Goal: Information Seeking & Learning: Learn about a topic

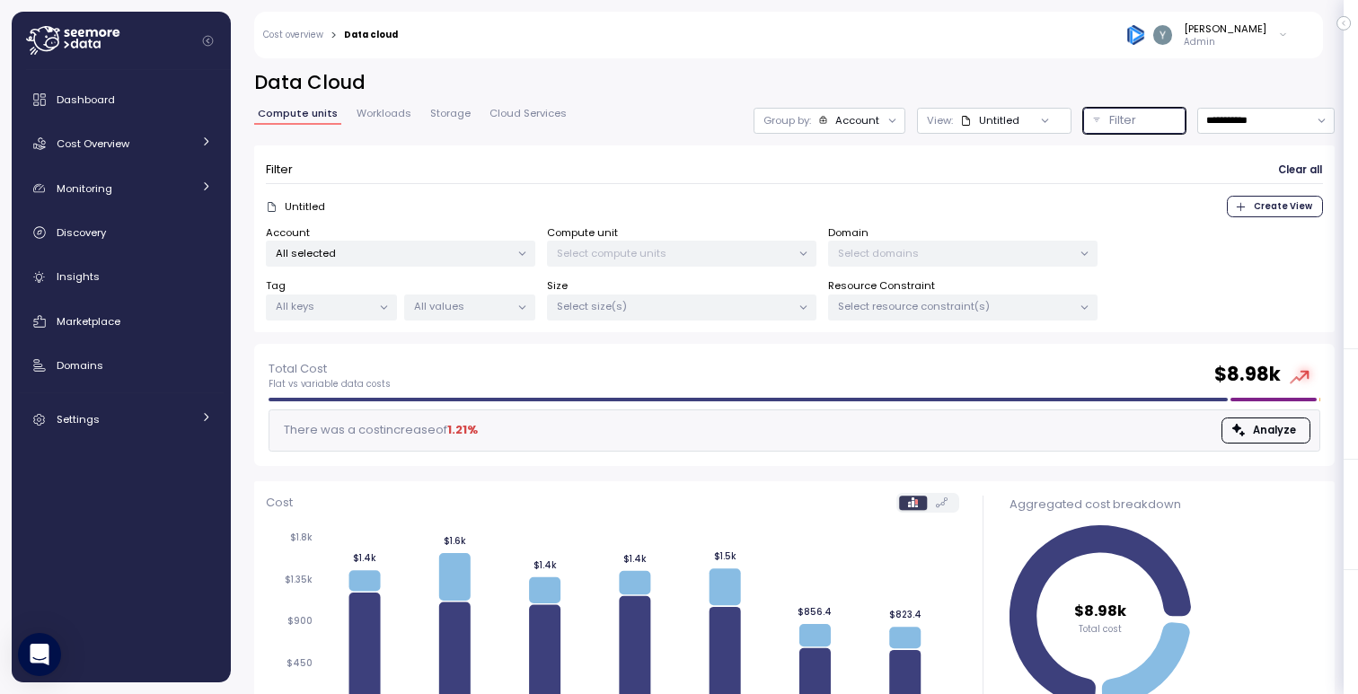
click at [1135, 121] on div "Filter" at bounding box center [1142, 120] width 66 height 18
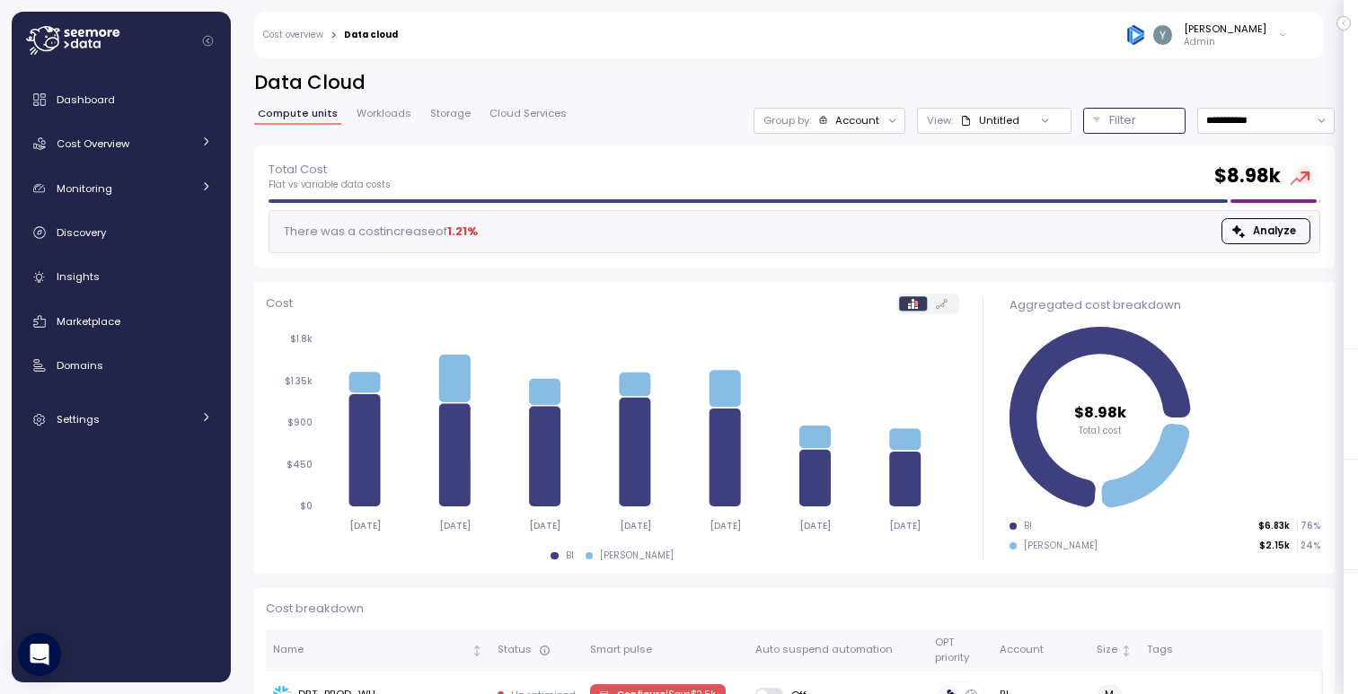
click at [1111, 124] on p "Filter" at bounding box center [1122, 120] width 27 height 18
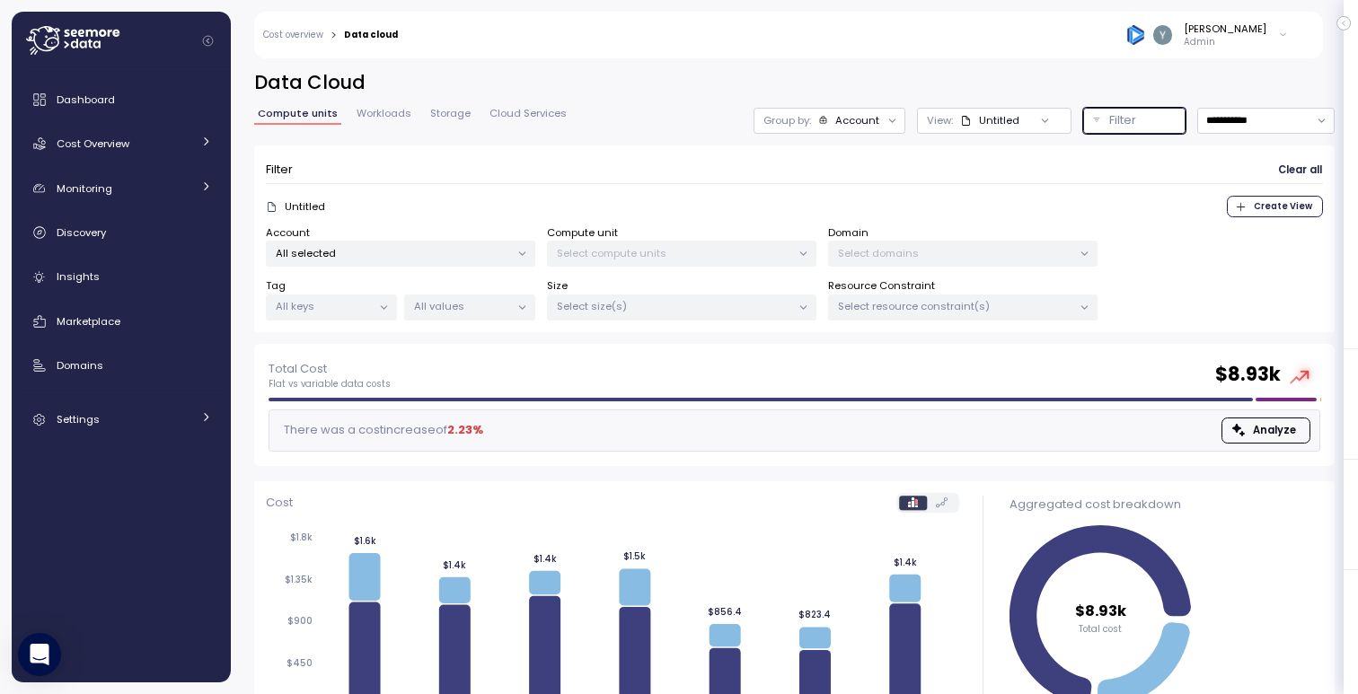
click at [333, 307] on p "All keys" at bounding box center [324, 306] width 96 height 14
click at [489, 361] on div "Total Cost Flat vs variable data costs $ 8.93k" at bounding box center [795, 375] width 1052 height 32
click at [481, 314] on p "All values" at bounding box center [462, 306] width 96 height 14
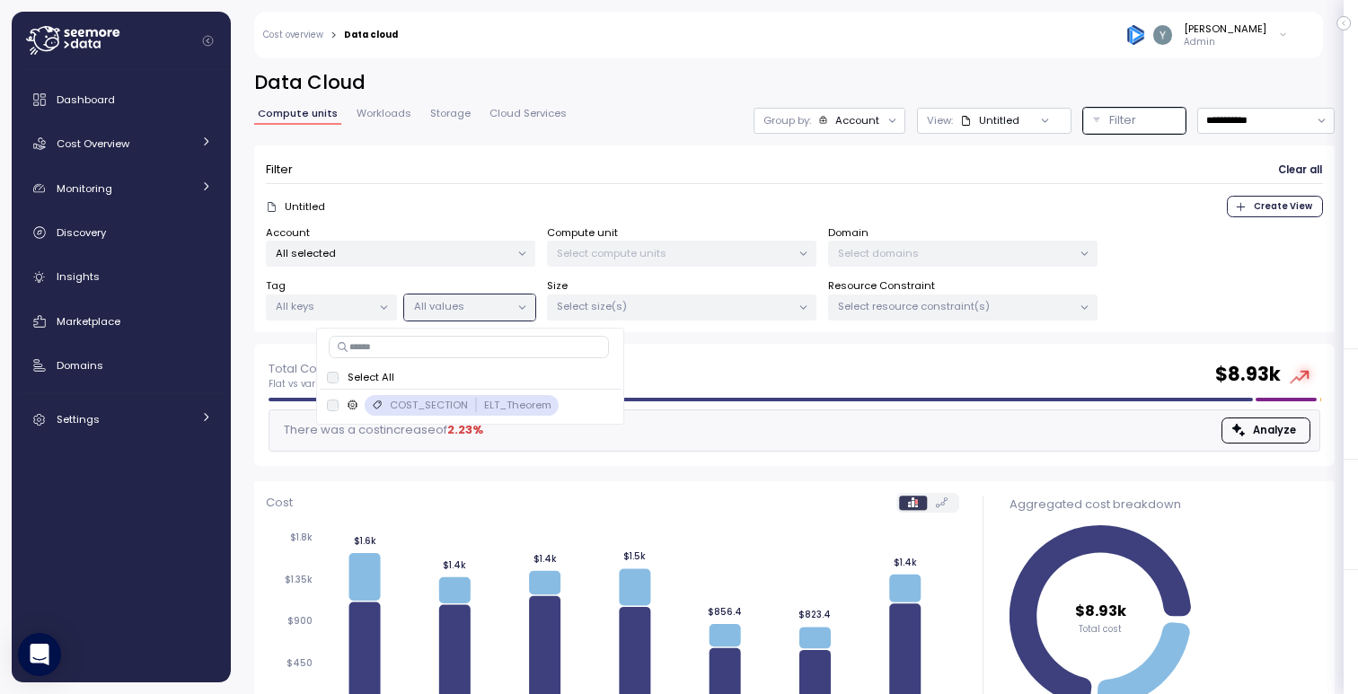
click at [706, 350] on div "Total Cost Flat vs variable data costs $ 8.93k There was a cost increase of 2.2…" at bounding box center [794, 405] width 1081 height 122
click at [697, 313] on p "Select size(s)" at bounding box center [674, 306] width 234 height 14
click at [889, 312] on p "Select resource constraint(s)" at bounding box center [955, 306] width 234 height 14
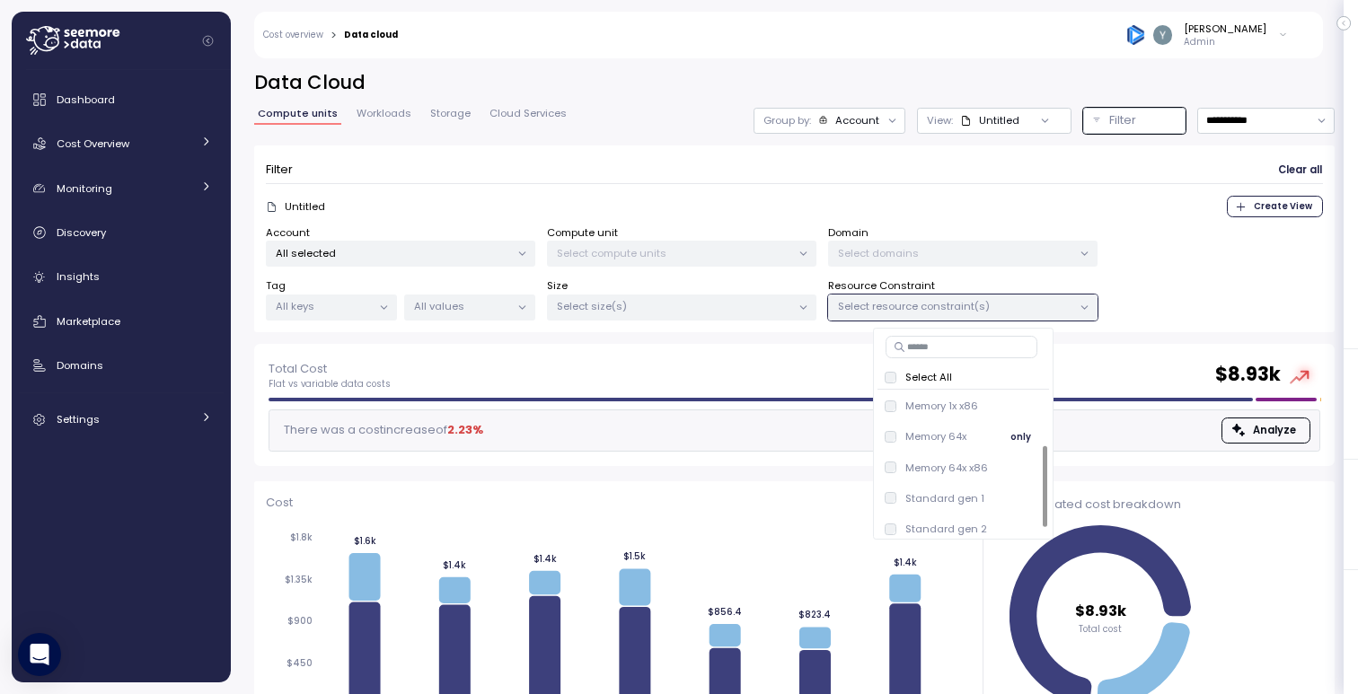
scroll to position [99, 0]
click at [380, 119] on span "Workloads" at bounding box center [384, 114] width 55 height 10
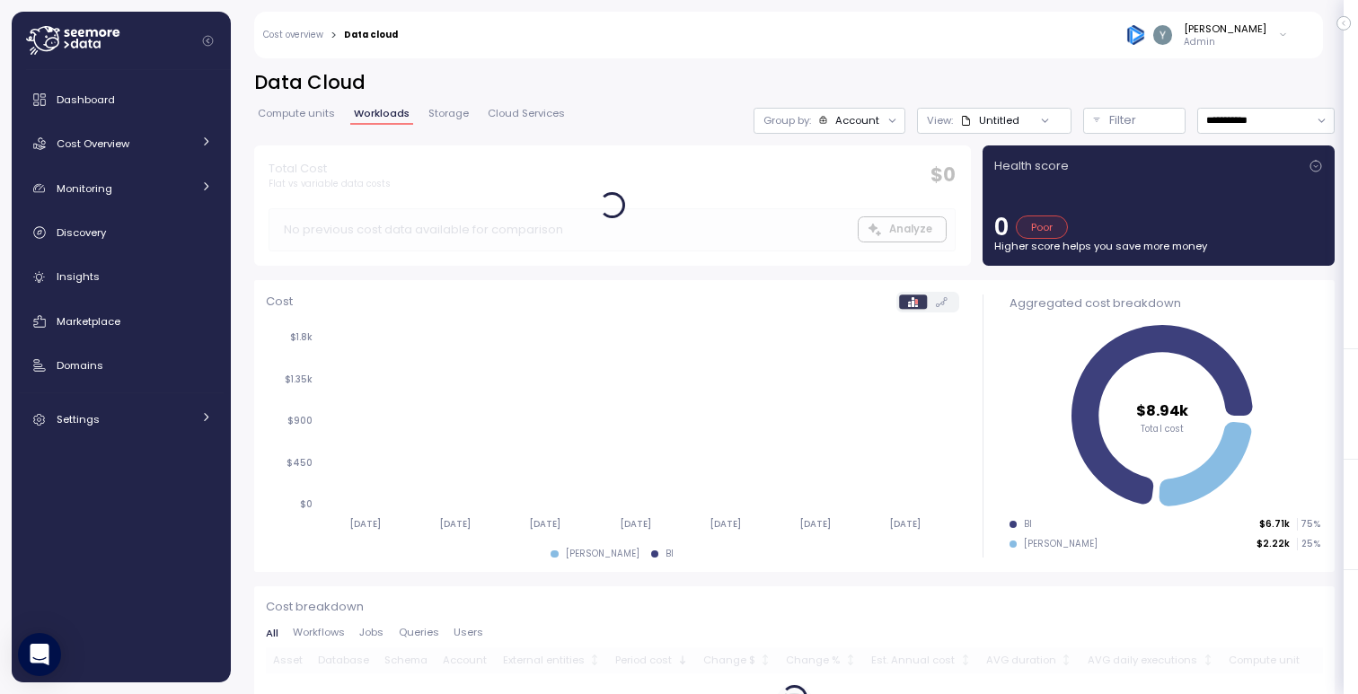
click at [967, 122] on div "Untitled" at bounding box center [989, 120] width 59 height 14
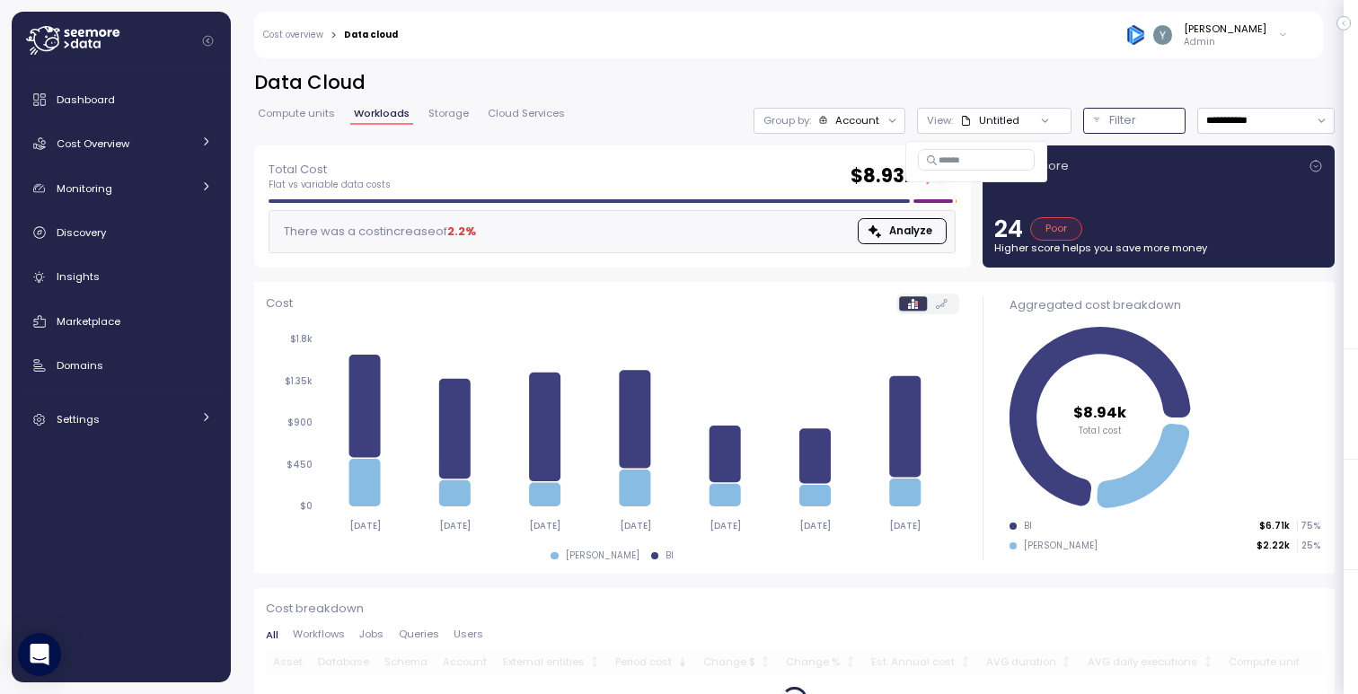
click at [1140, 124] on div "Filter" at bounding box center [1142, 120] width 66 height 18
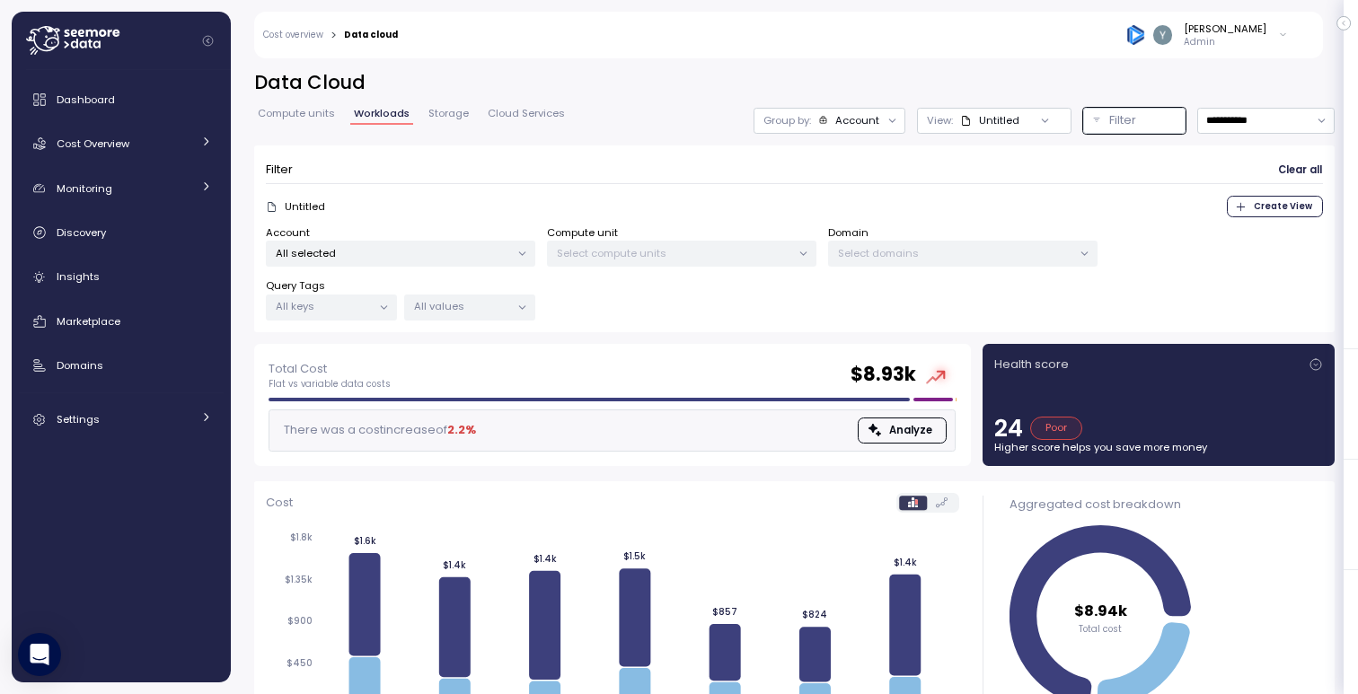
click at [441, 116] on span "Storage" at bounding box center [448, 114] width 40 height 10
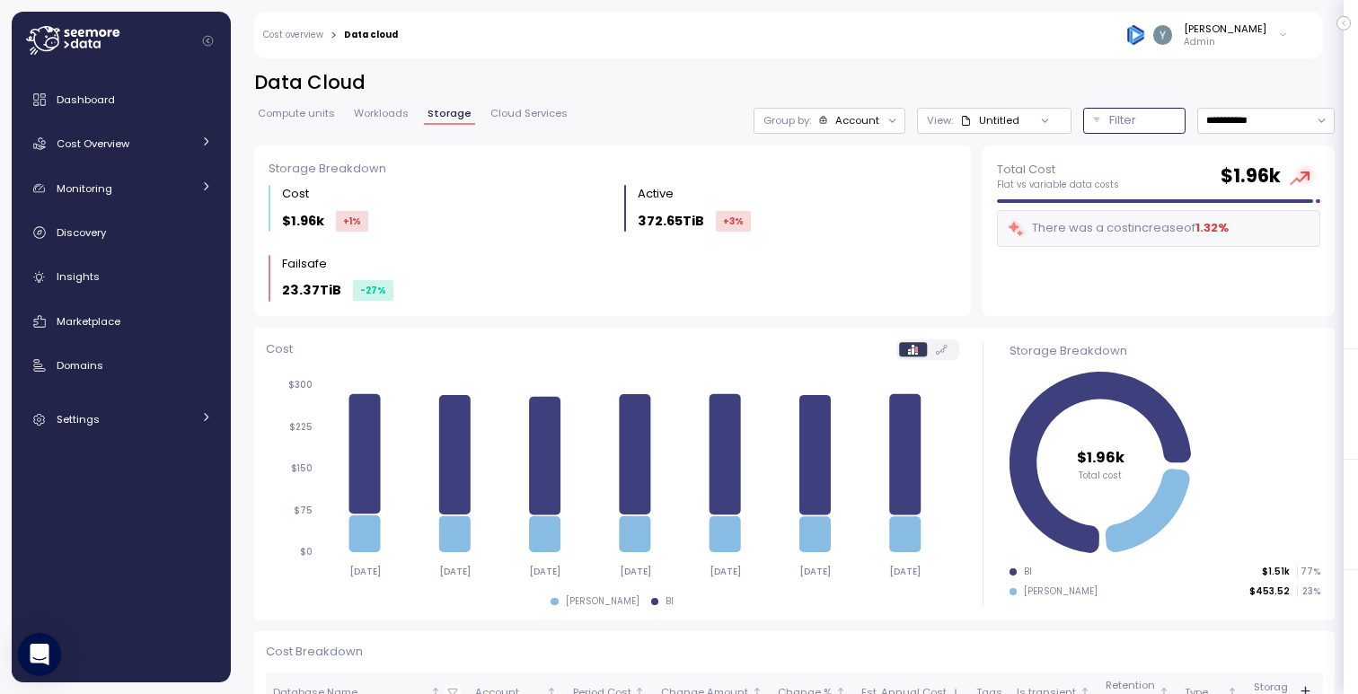
click at [1115, 126] on p "Filter" at bounding box center [1122, 120] width 27 height 18
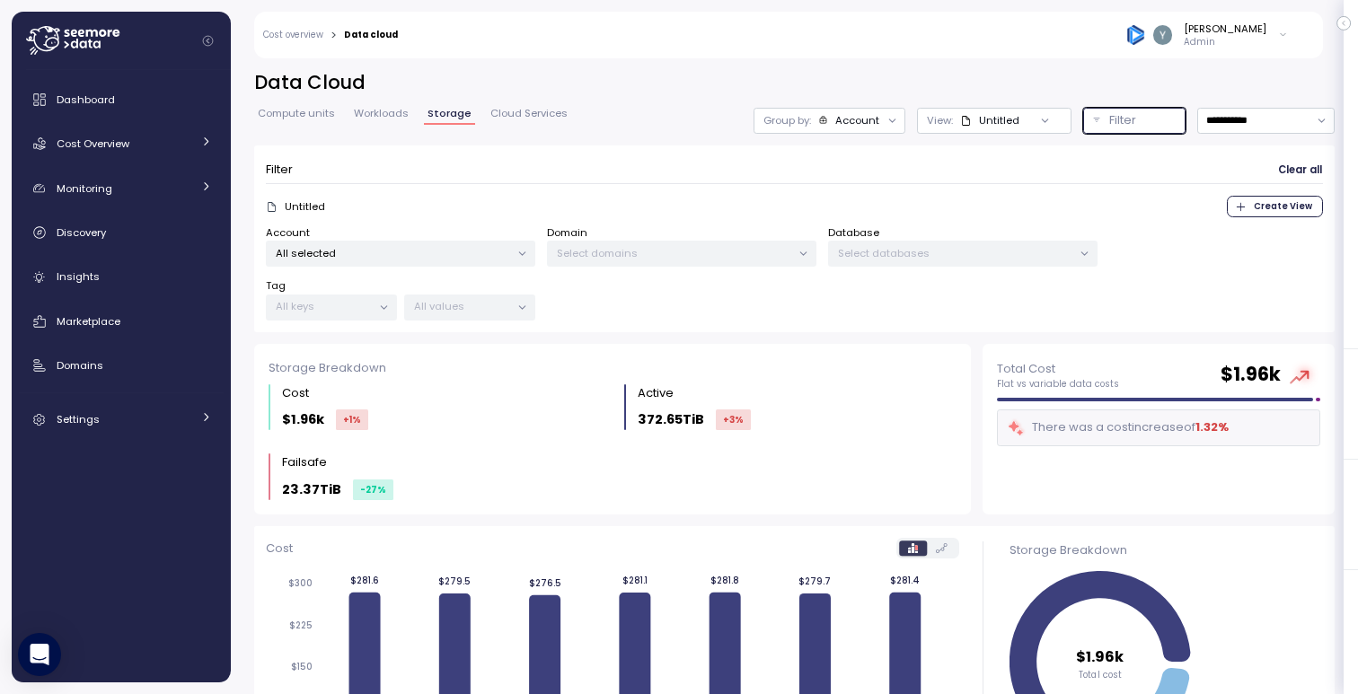
click at [1069, 254] on p "Select databases" at bounding box center [955, 253] width 234 height 14
click at [993, 302] on div "Account All selected Domain Select domains Database Select databases Tag All ke…" at bounding box center [794, 273] width 1057 height 96
click at [543, 112] on span "Cloud Services" at bounding box center [528, 114] width 77 height 10
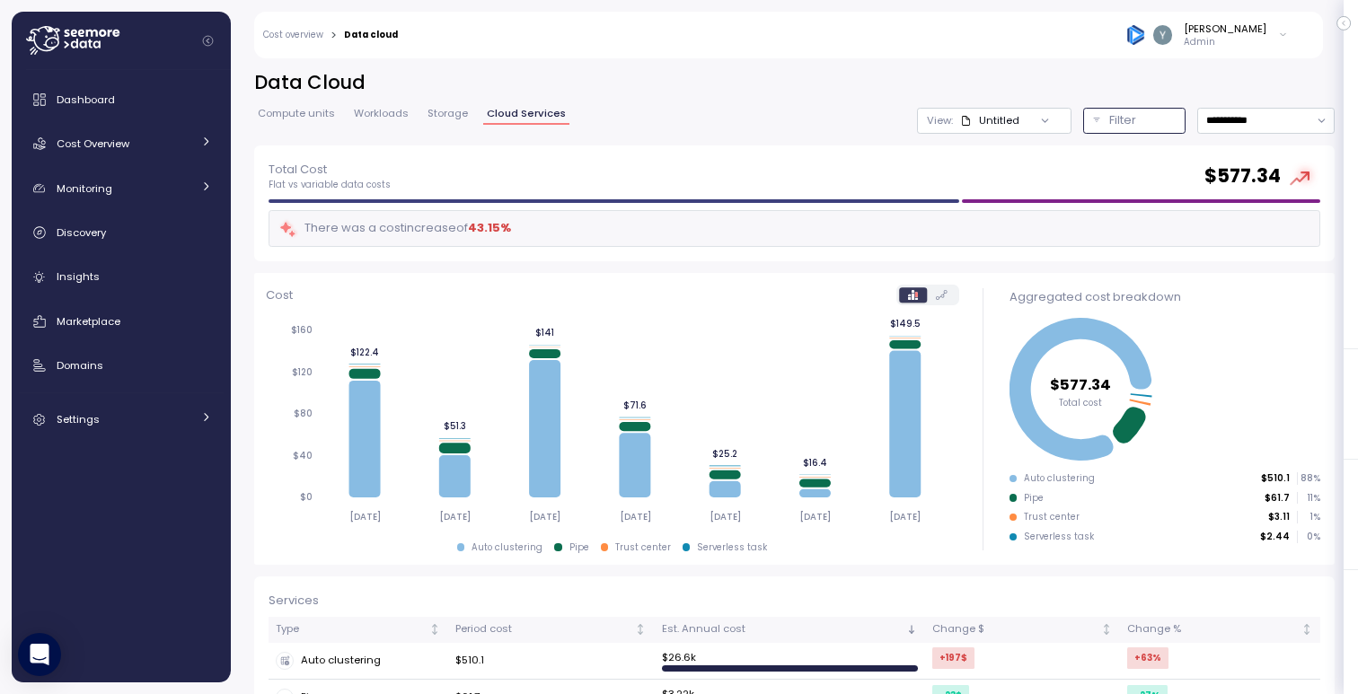
click at [1116, 121] on p "Filter" at bounding box center [1122, 120] width 27 height 18
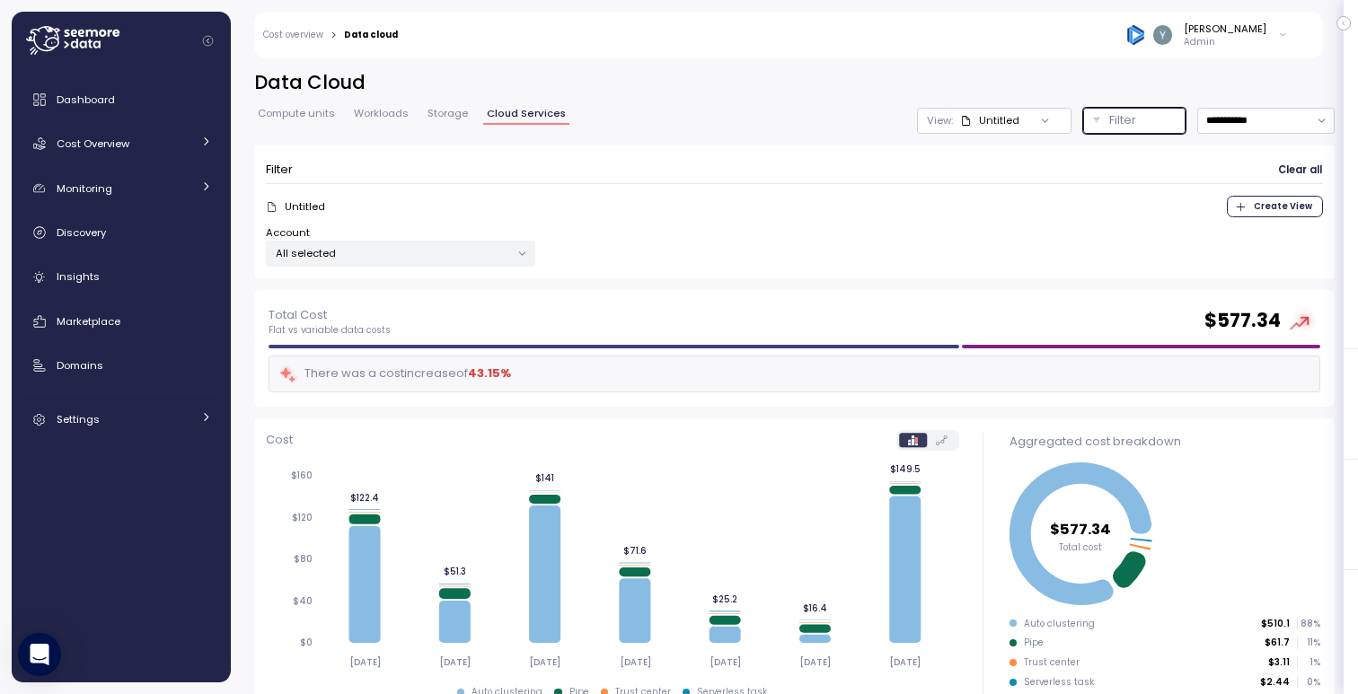
click at [1092, 130] on button "Filter" at bounding box center [1134, 121] width 102 height 26
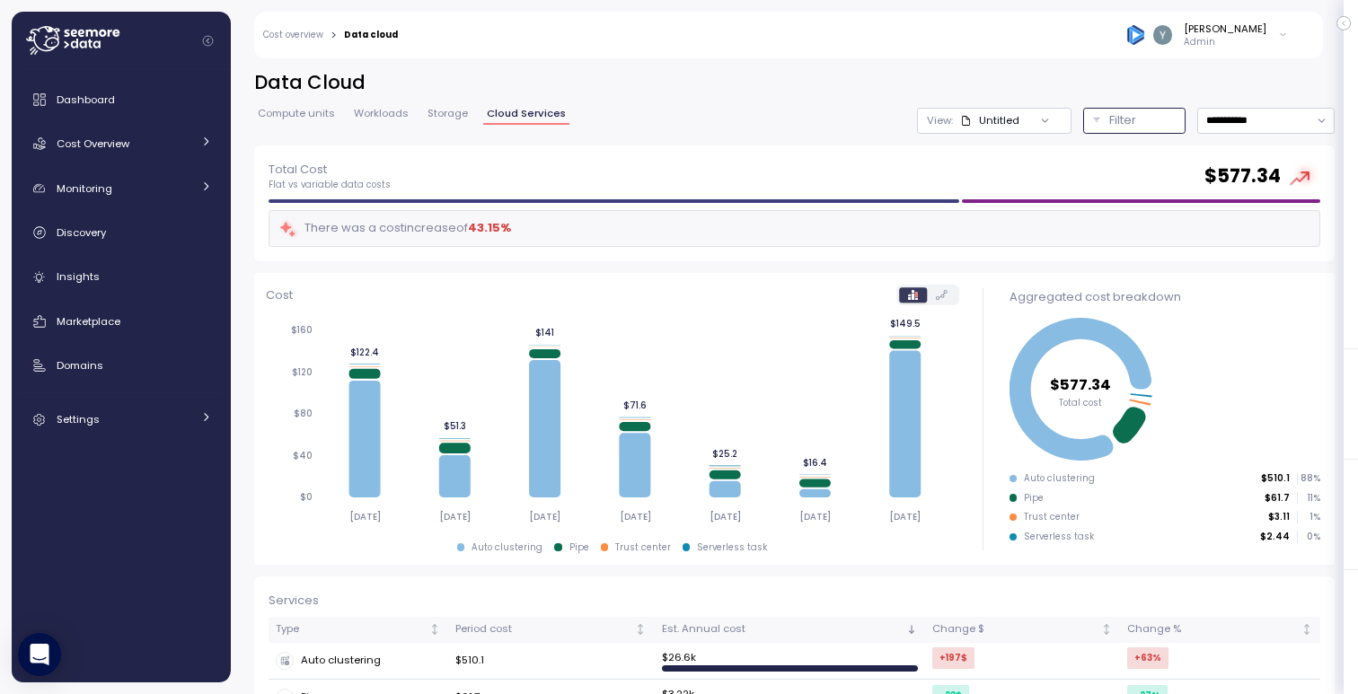
click at [1092, 130] on button "Filter" at bounding box center [1134, 121] width 102 height 26
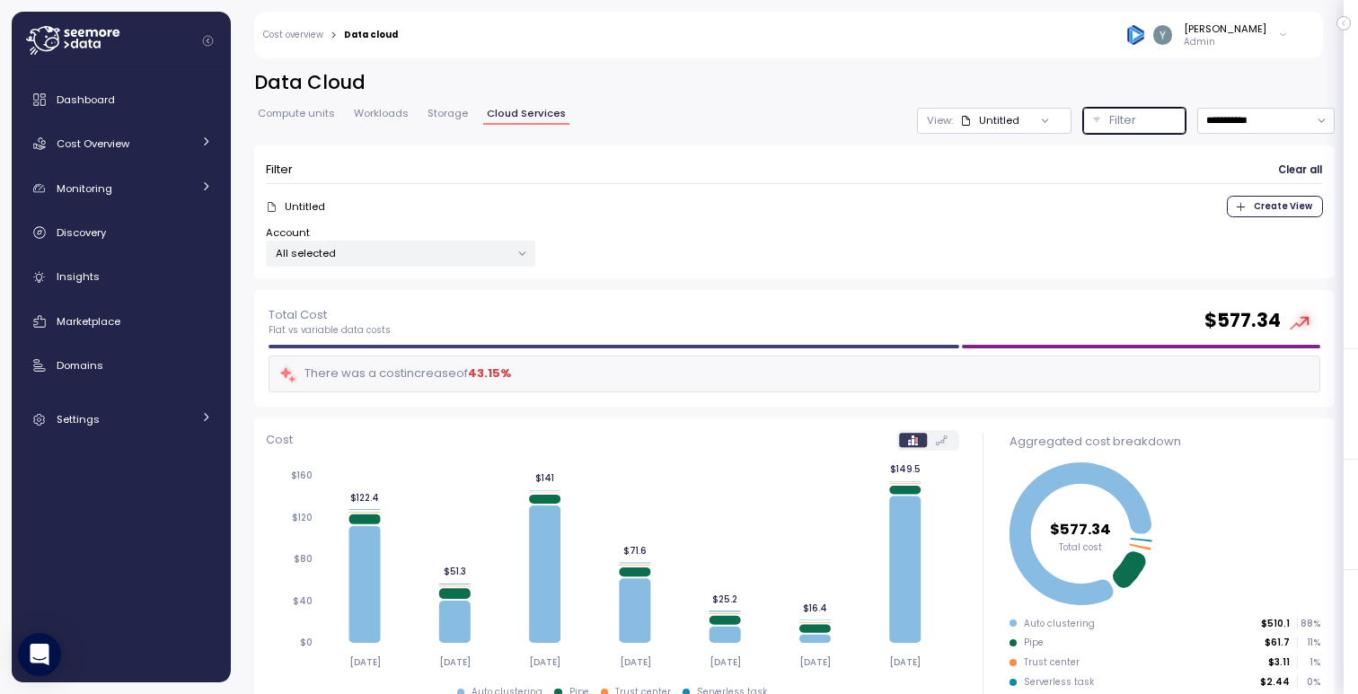
click at [472, 259] on p "All selected" at bounding box center [393, 253] width 234 height 14
click at [685, 247] on div "Account All selected" at bounding box center [794, 246] width 1057 height 42
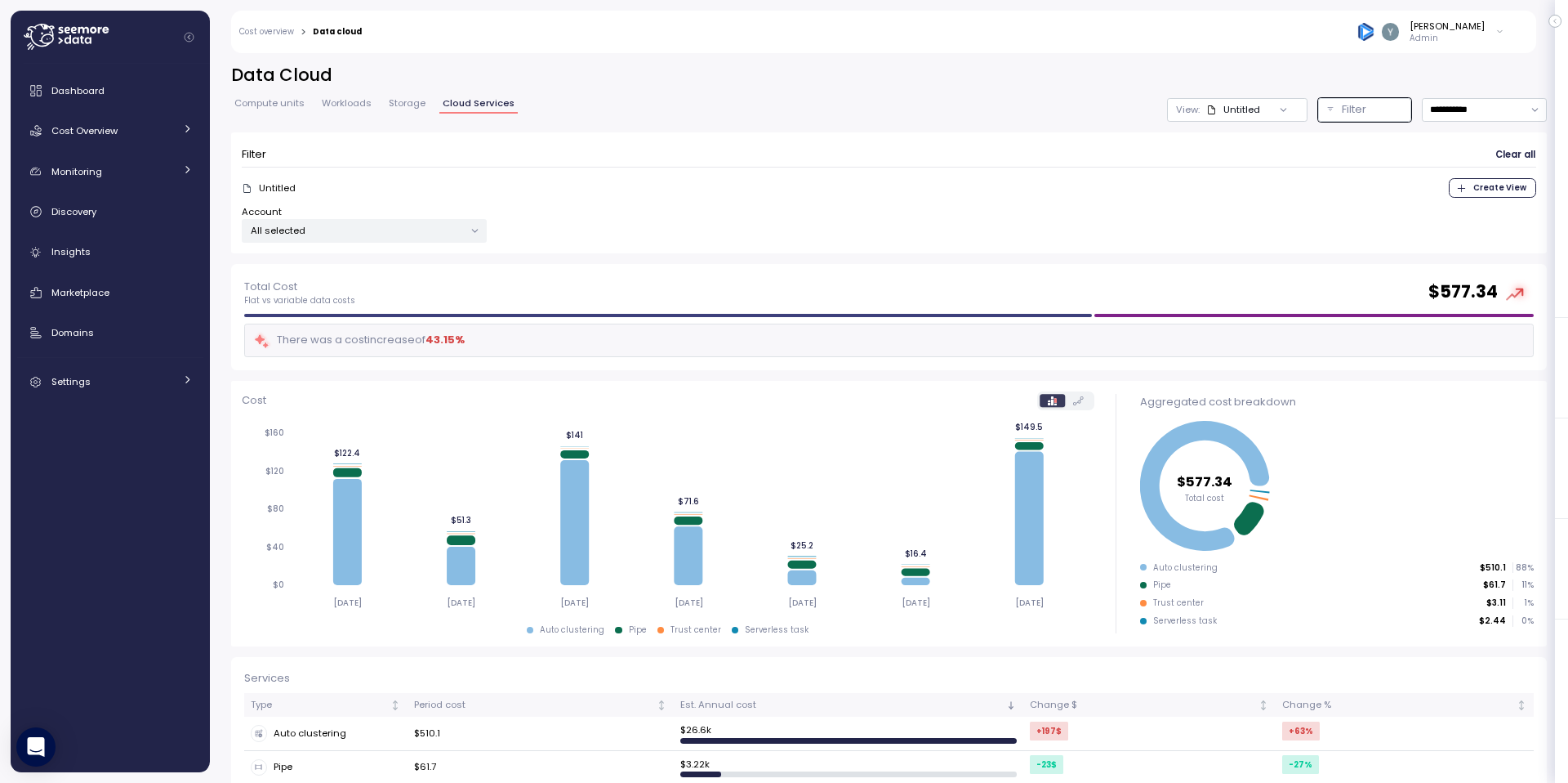
click at [352, 99] on span "Workloads" at bounding box center [346, 104] width 50 height 9
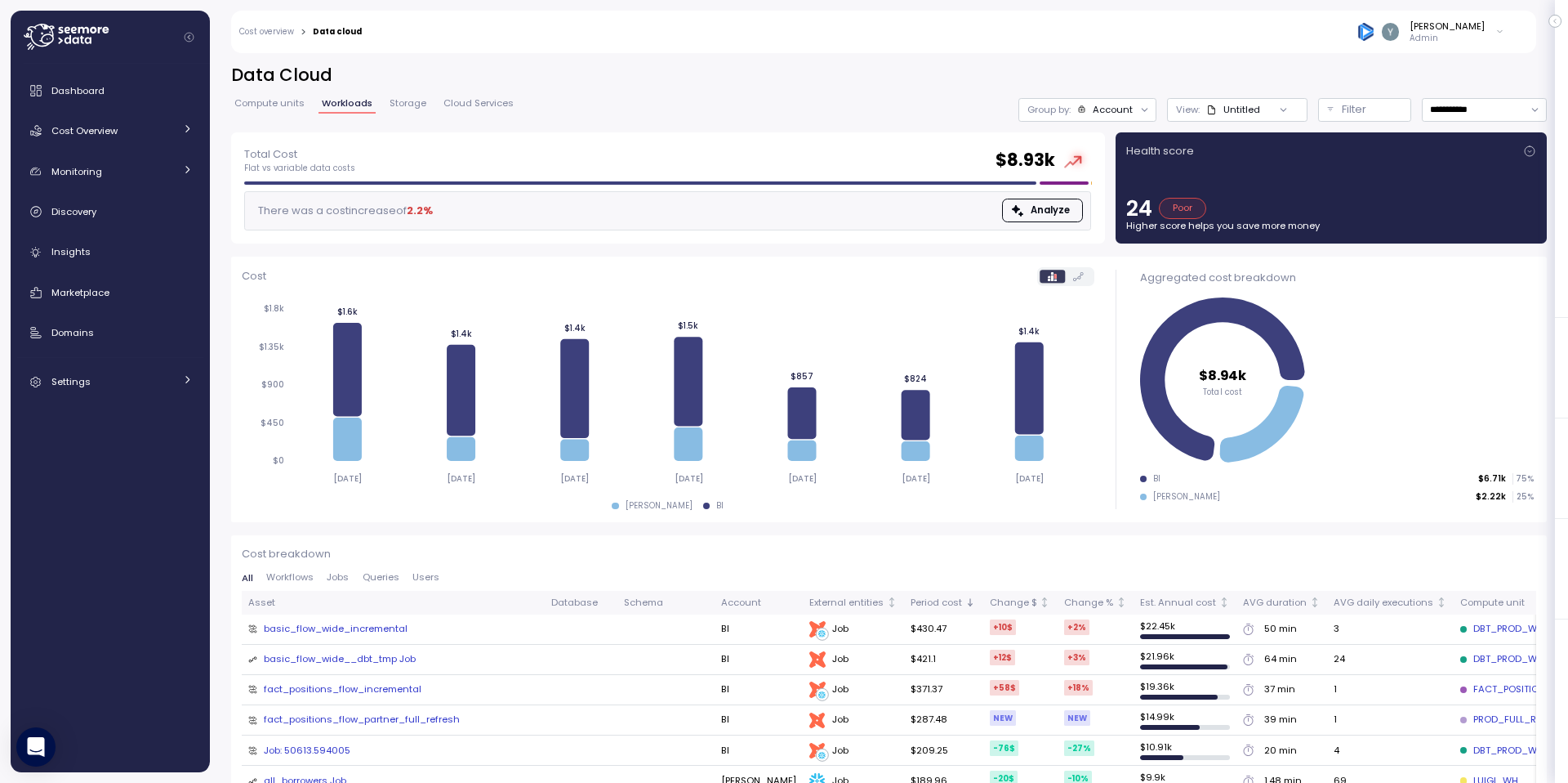
click at [337, 99] on span "Workloads" at bounding box center [347, 104] width 51 height 9
click at [1233, 110] on p "Filter" at bounding box center [1353, 109] width 25 height 16
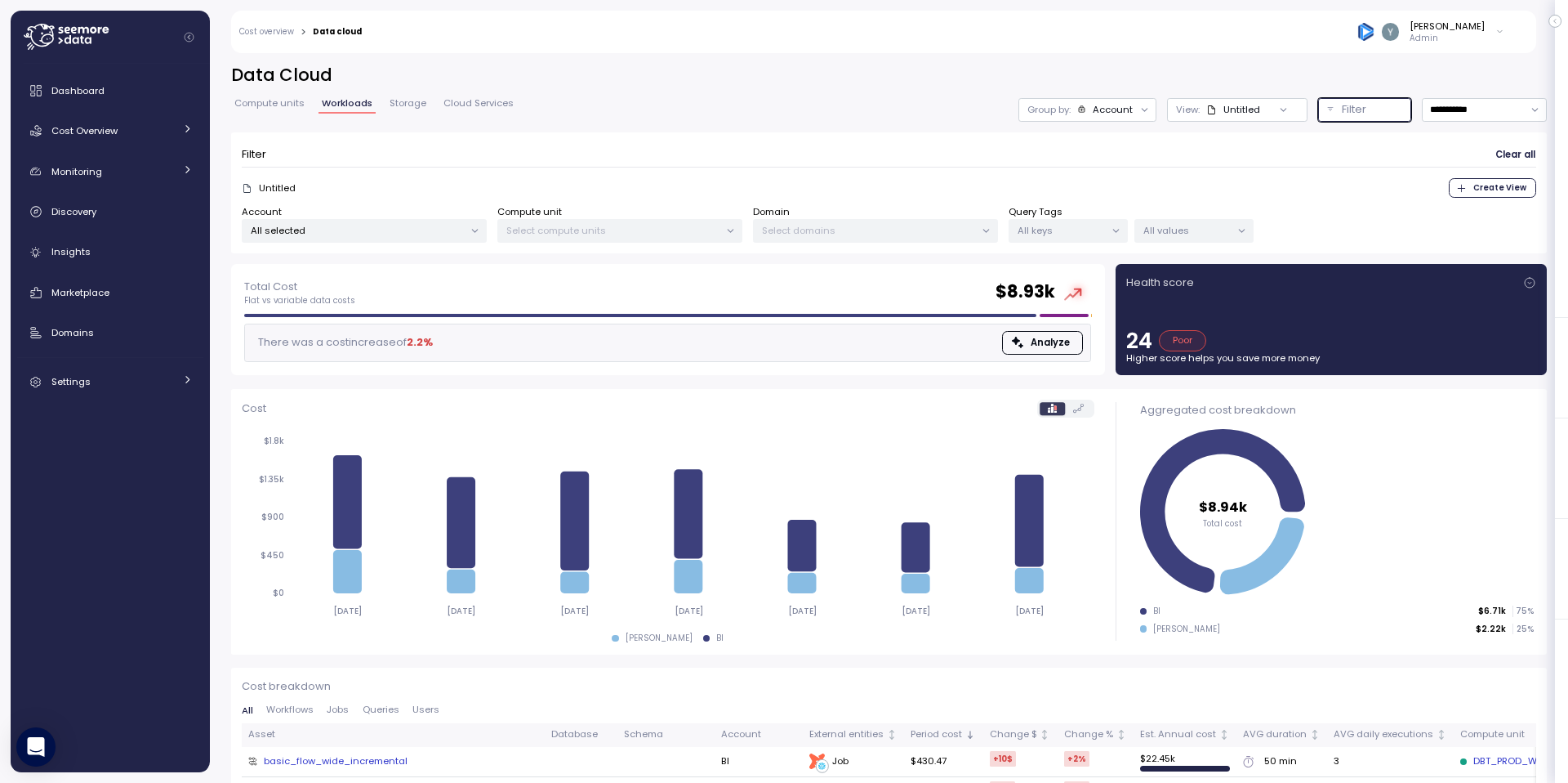
click at [1233, 106] on div "Filter" at bounding box center [1372, 109] width 60 height 16
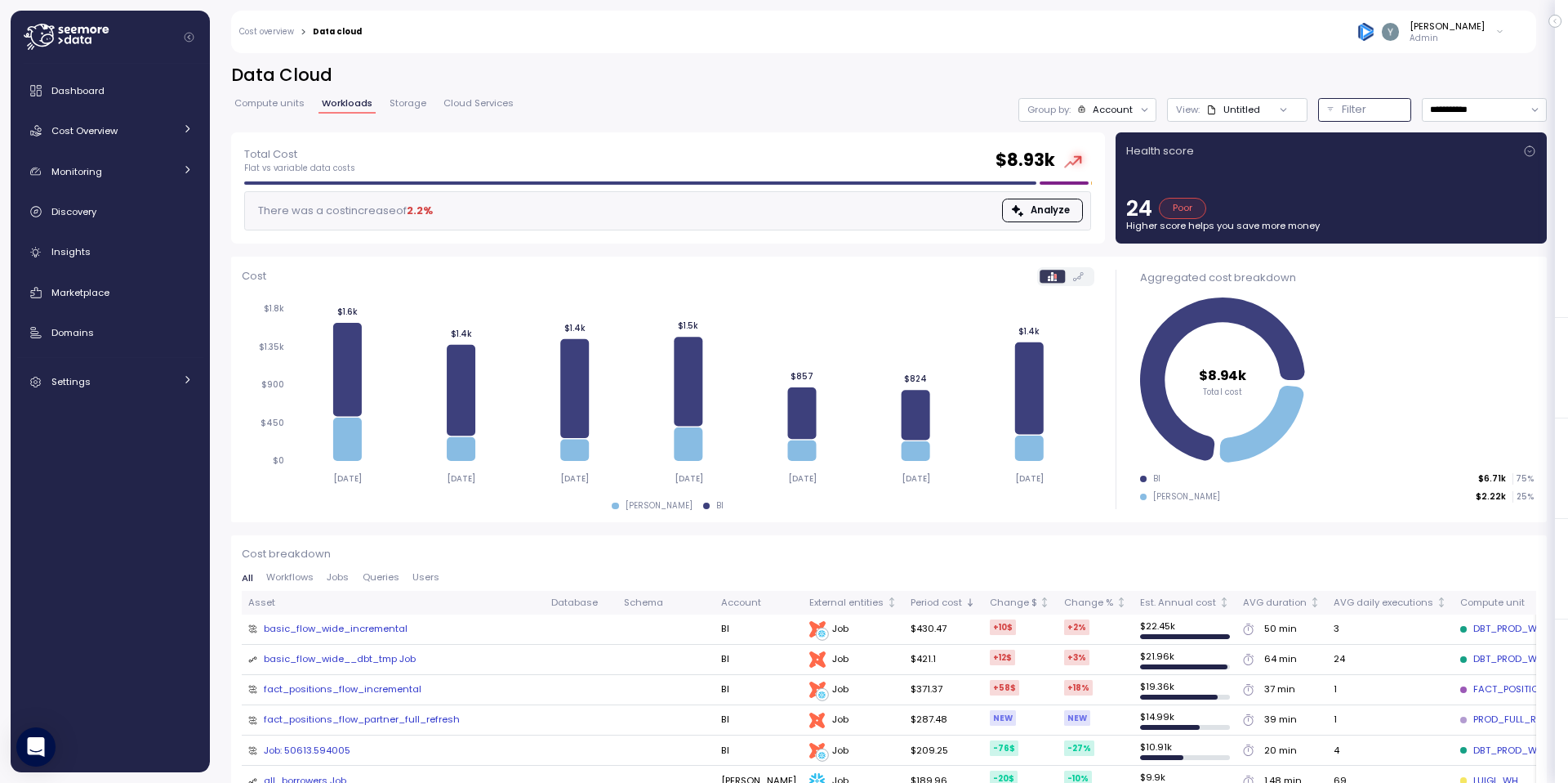
click at [1233, 108] on p "Filter" at bounding box center [1353, 109] width 25 height 16
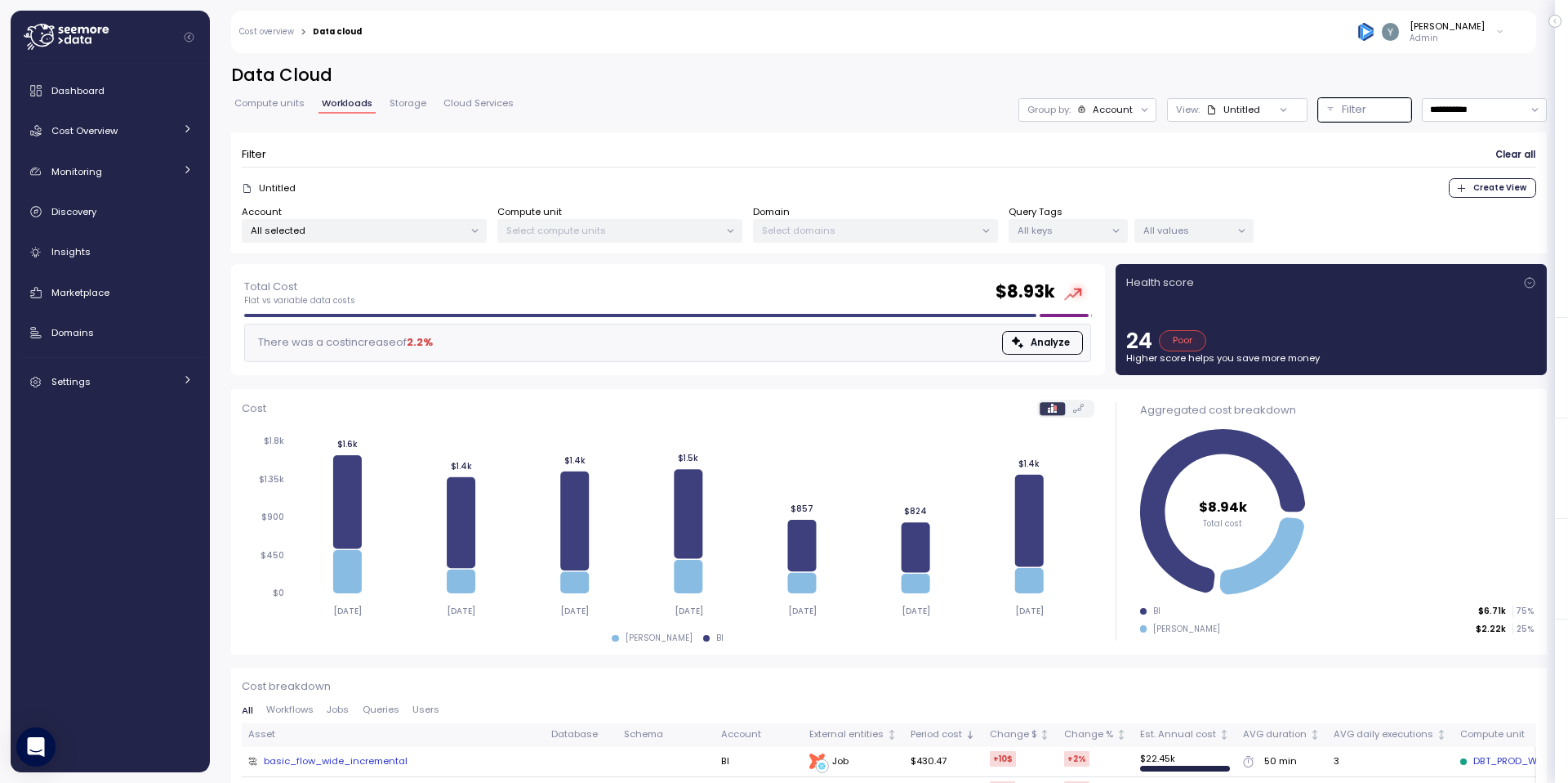
click at [411, 100] on span "Storage" at bounding box center [407, 104] width 36 height 9
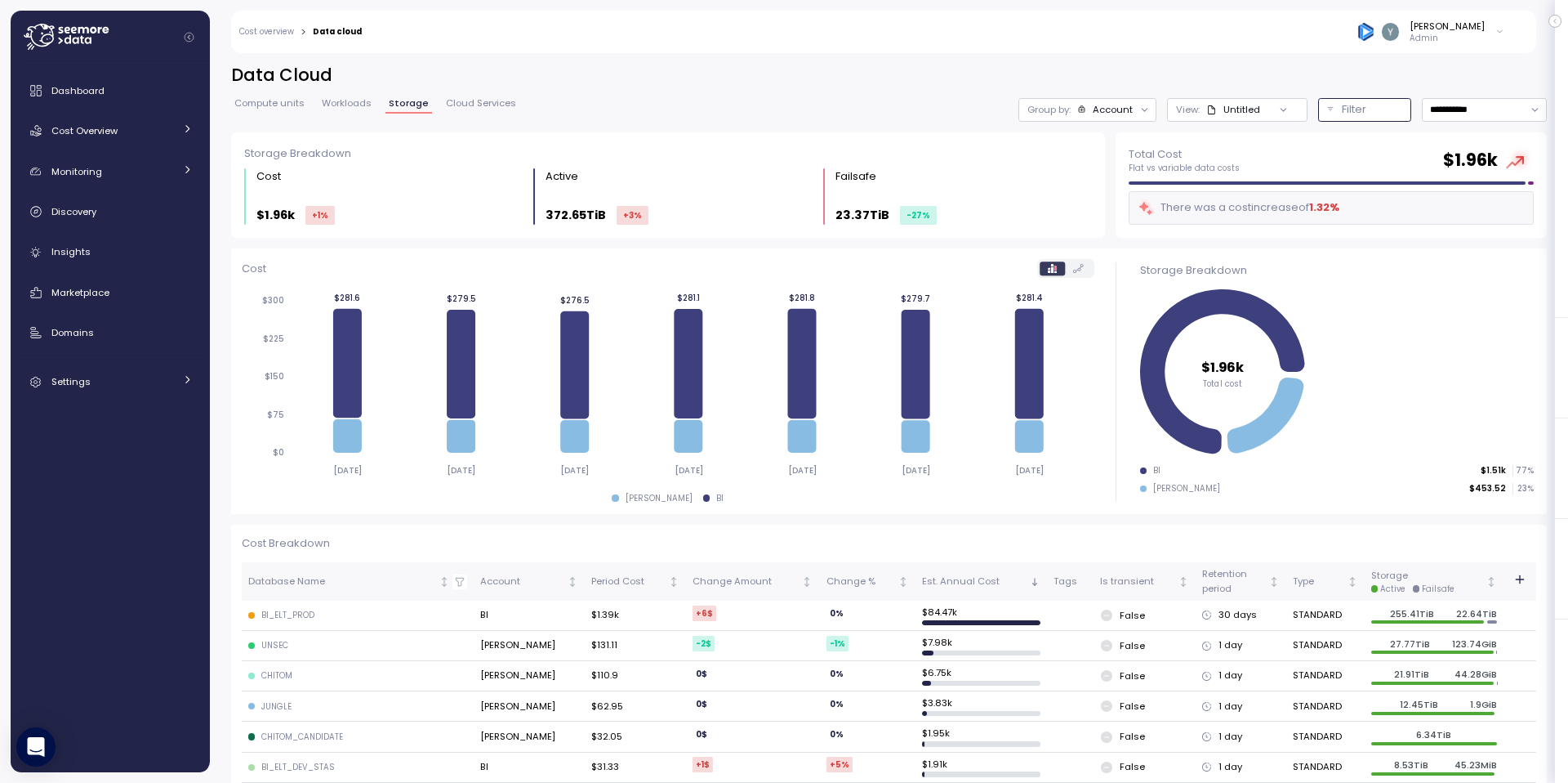
click at [1233, 110] on div "Filter" at bounding box center [1372, 109] width 60 height 16
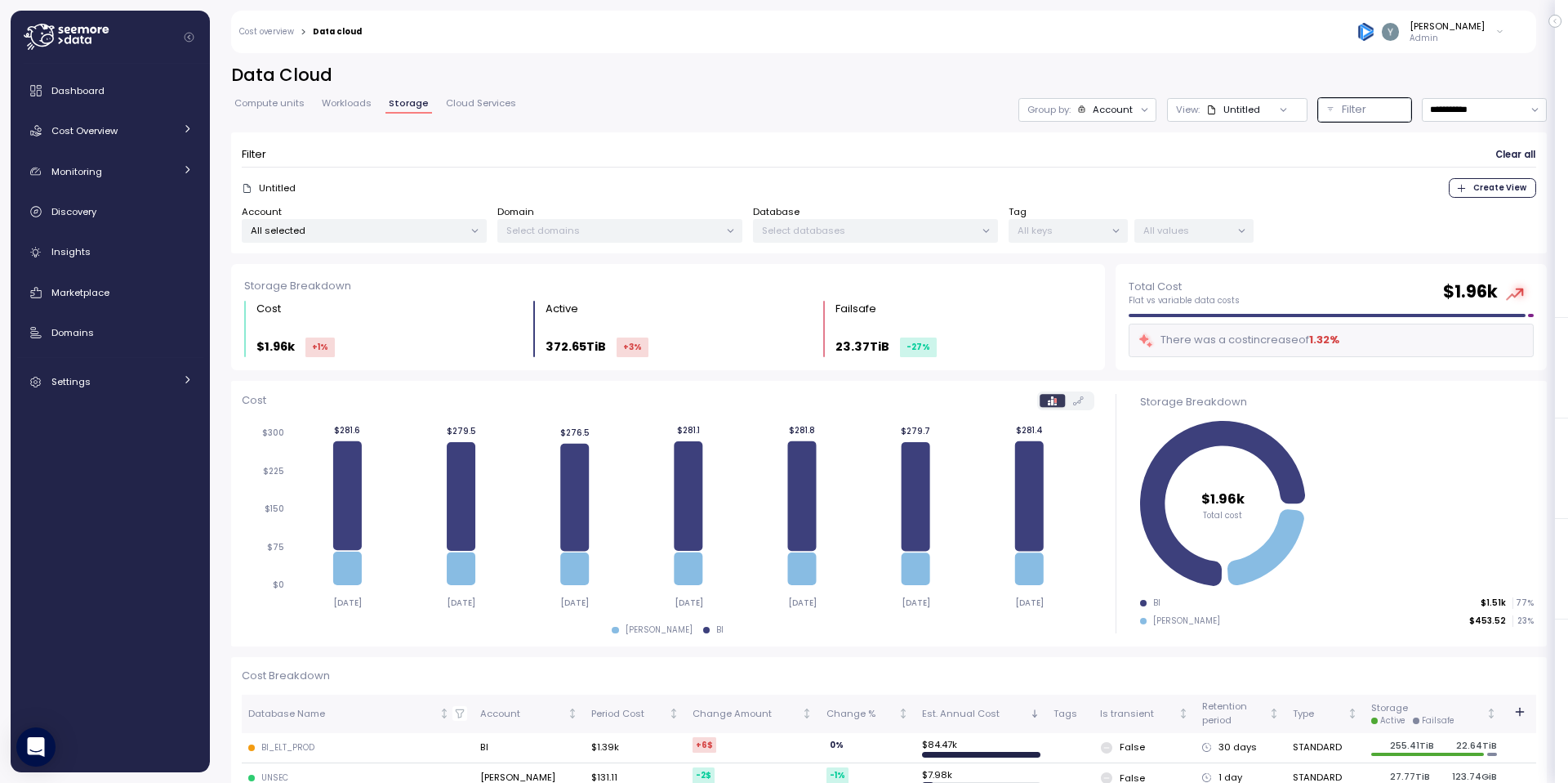
click at [478, 108] on span "Cloud Services" at bounding box center [480, 104] width 70 height 9
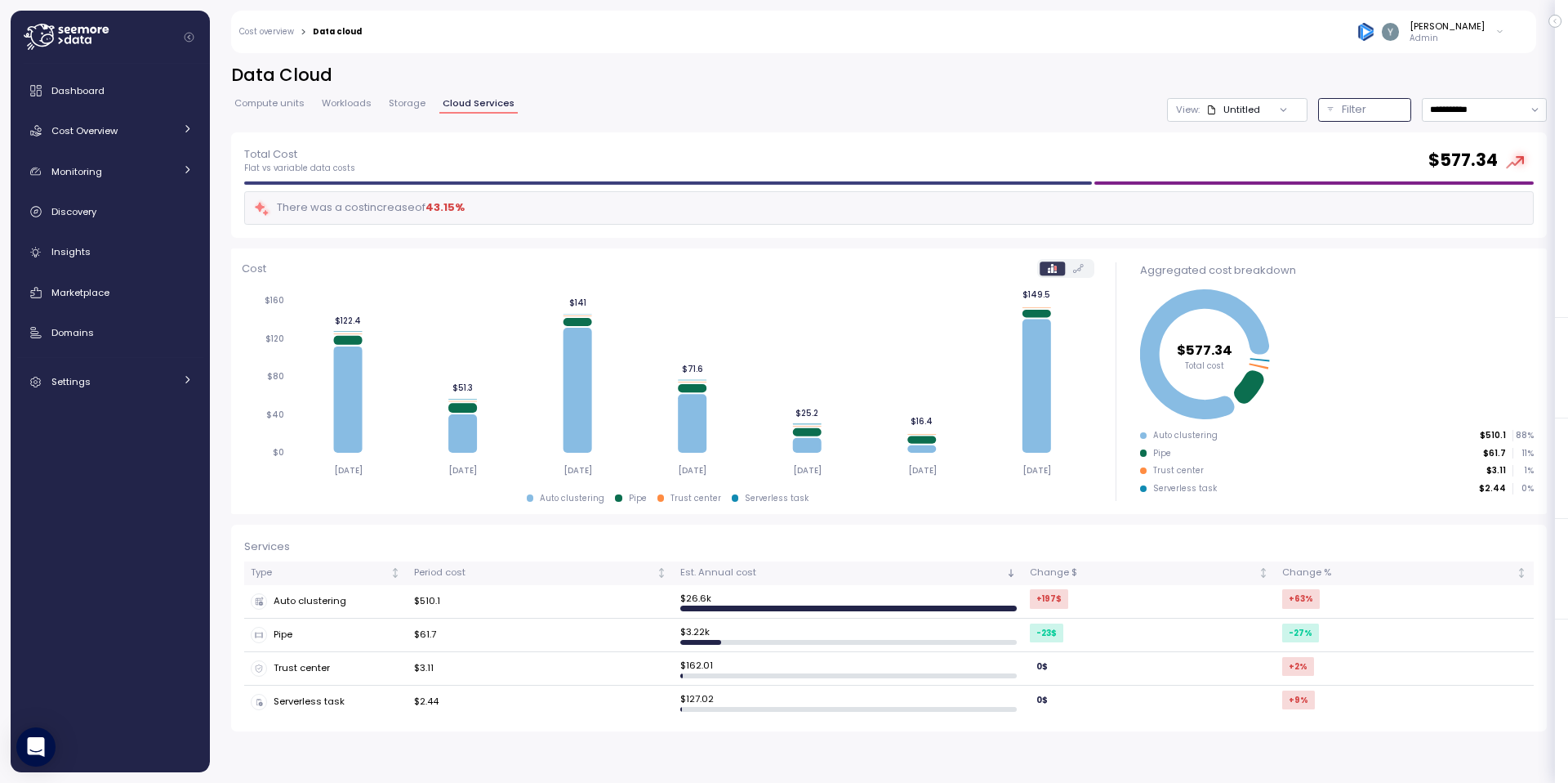
click at [1233, 107] on p "Filter" at bounding box center [1353, 109] width 25 height 16
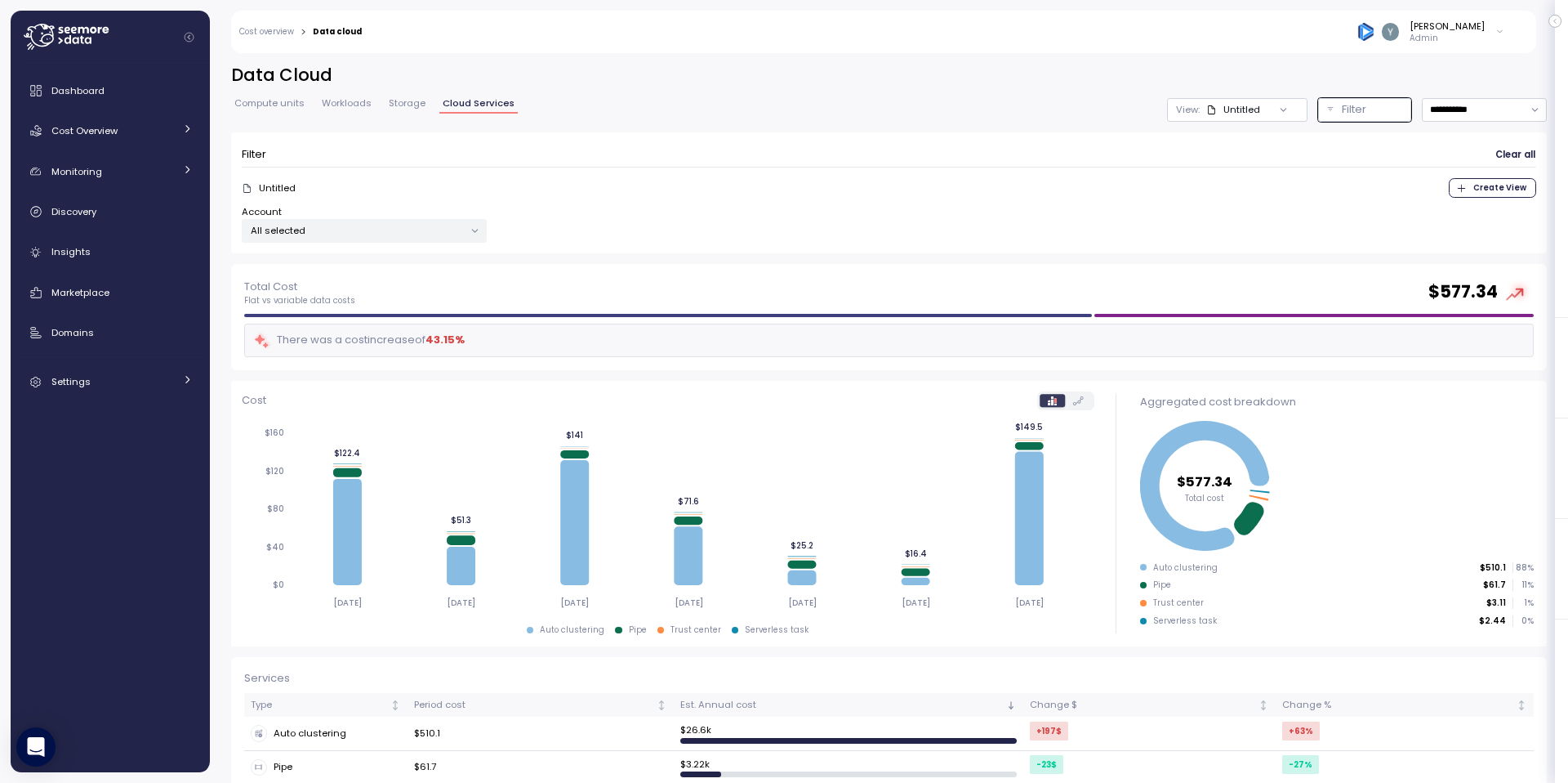
click at [405, 100] on span "Storage" at bounding box center [407, 104] width 36 height 9
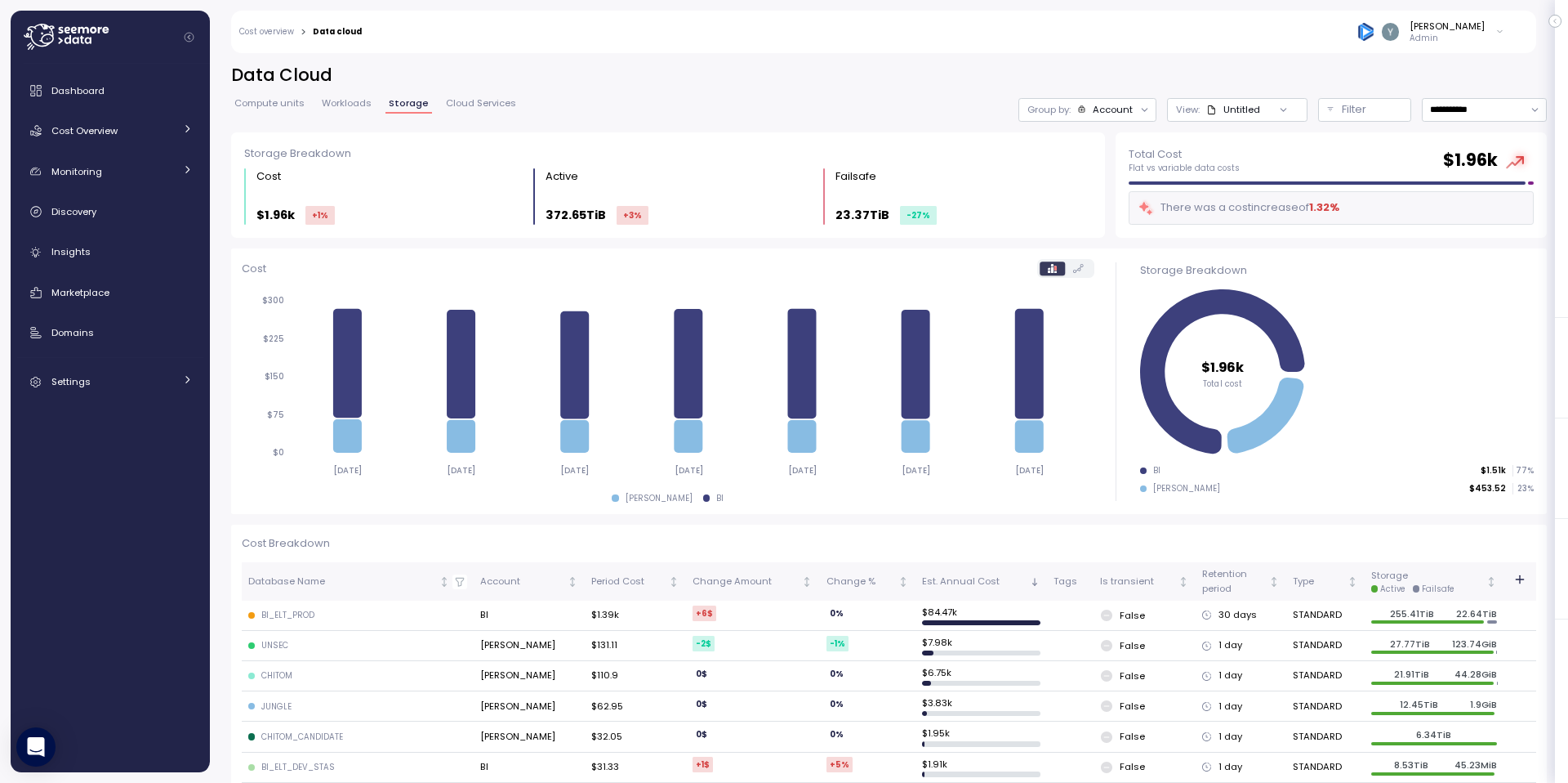
click at [357, 108] on span "Workloads" at bounding box center [346, 104] width 50 height 9
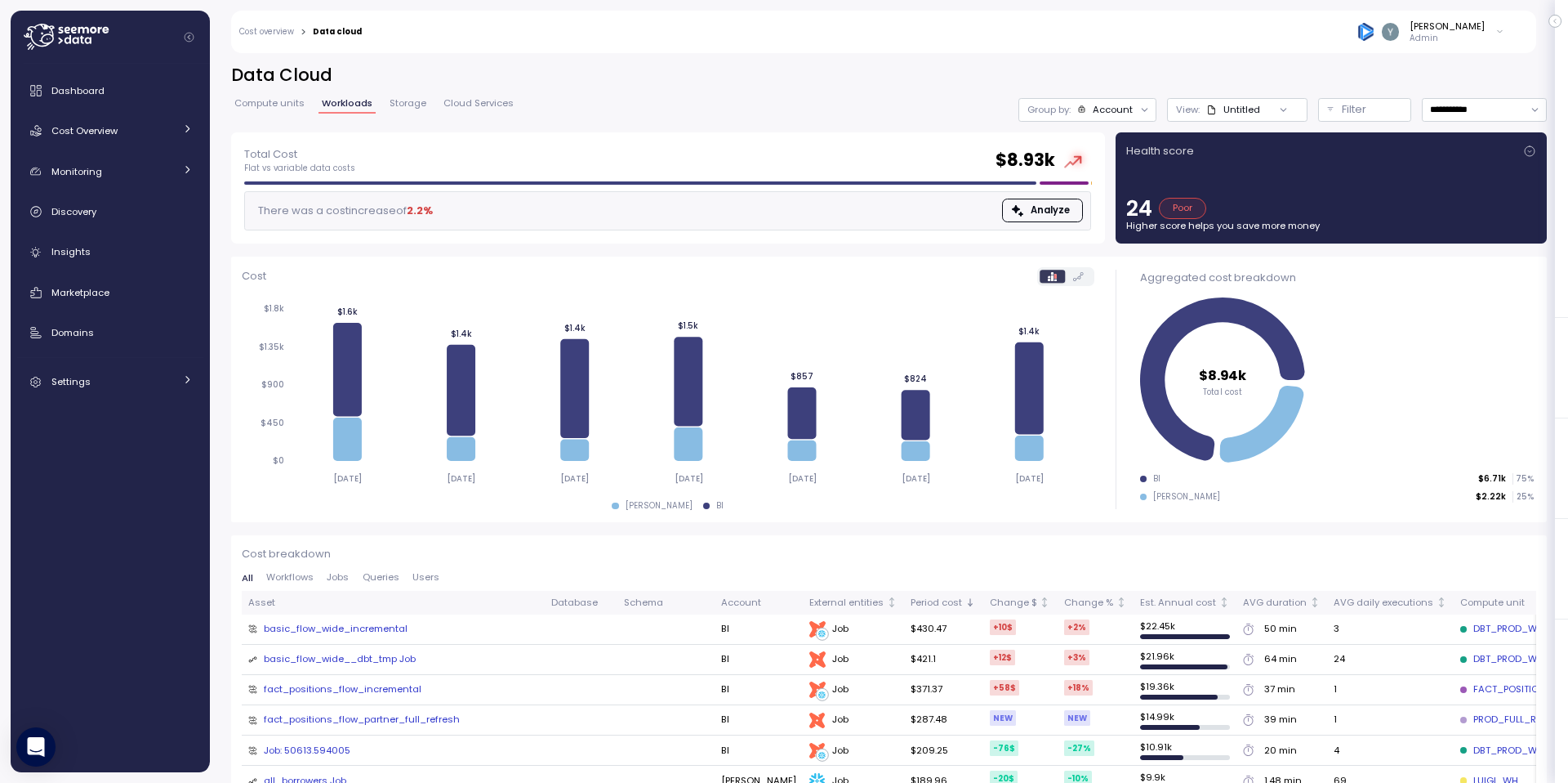
click at [1233, 105] on icon at bounding box center [1283, 110] width 11 height 11
click at [1233, 121] on button "Filter" at bounding box center [1364, 110] width 93 height 24
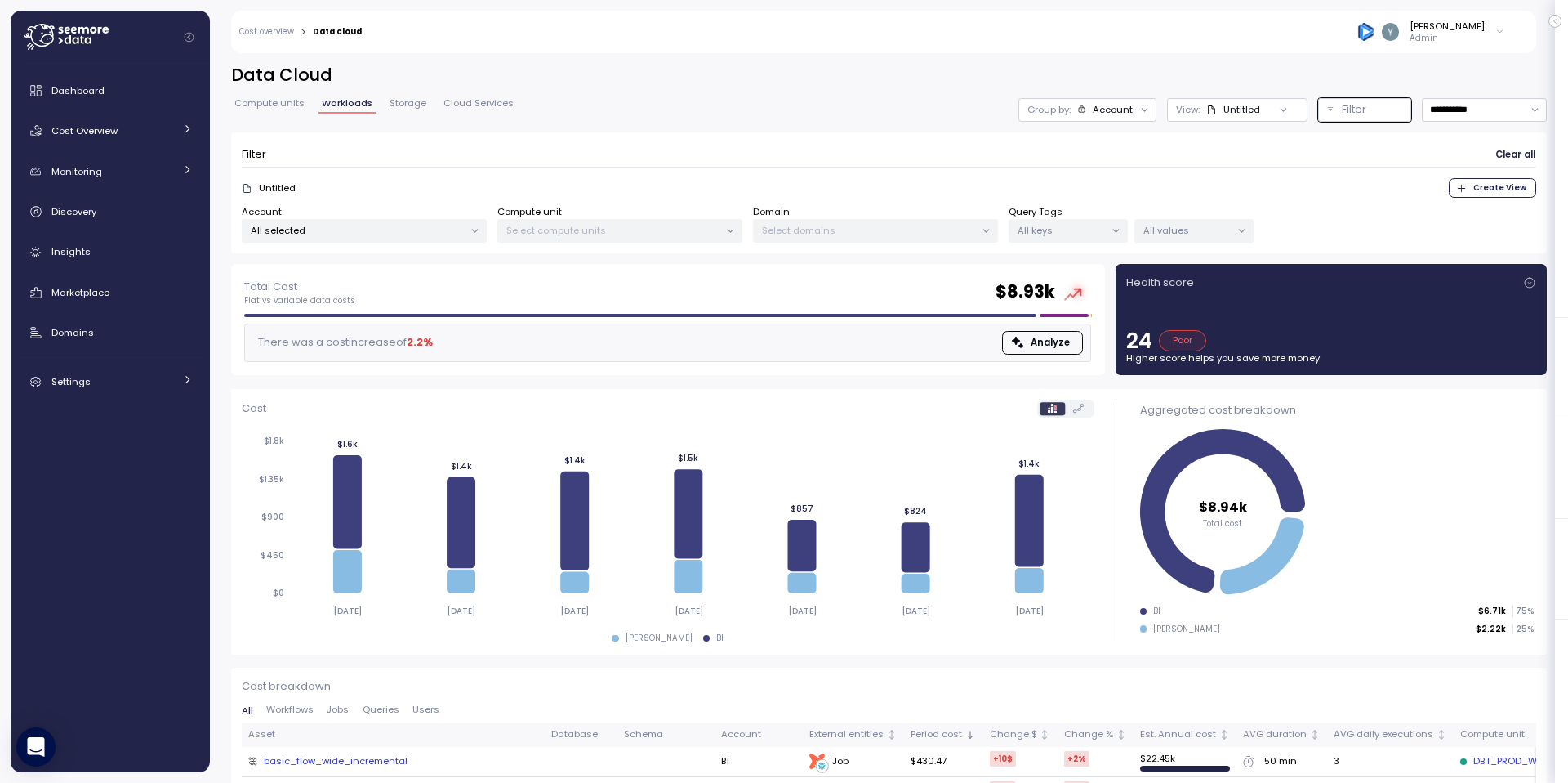
click at [411, 106] on span "Storage" at bounding box center [407, 104] width 36 height 9
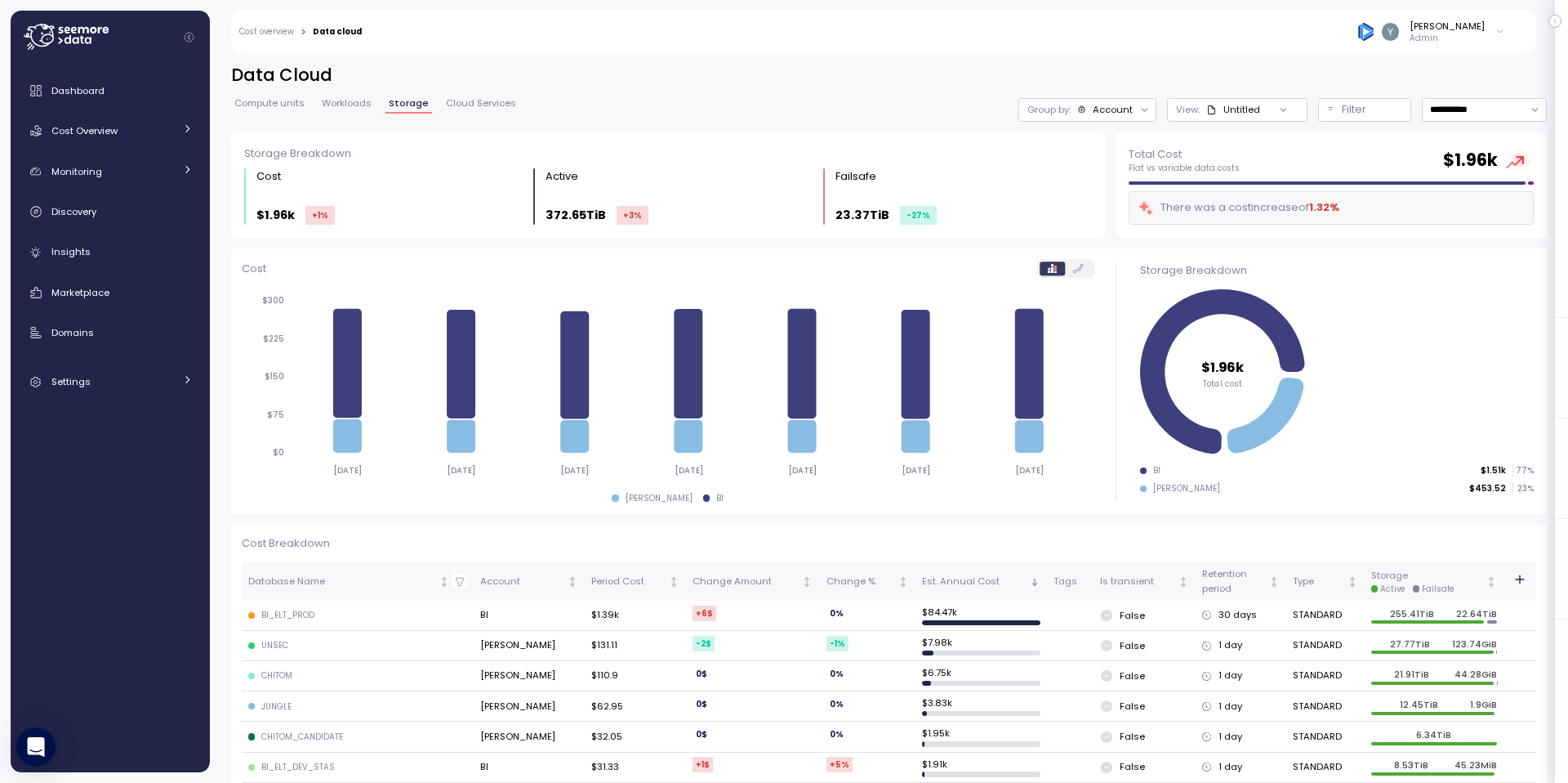
click at [484, 107] on span "Cloud Services" at bounding box center [480, 104] width 70 height 9
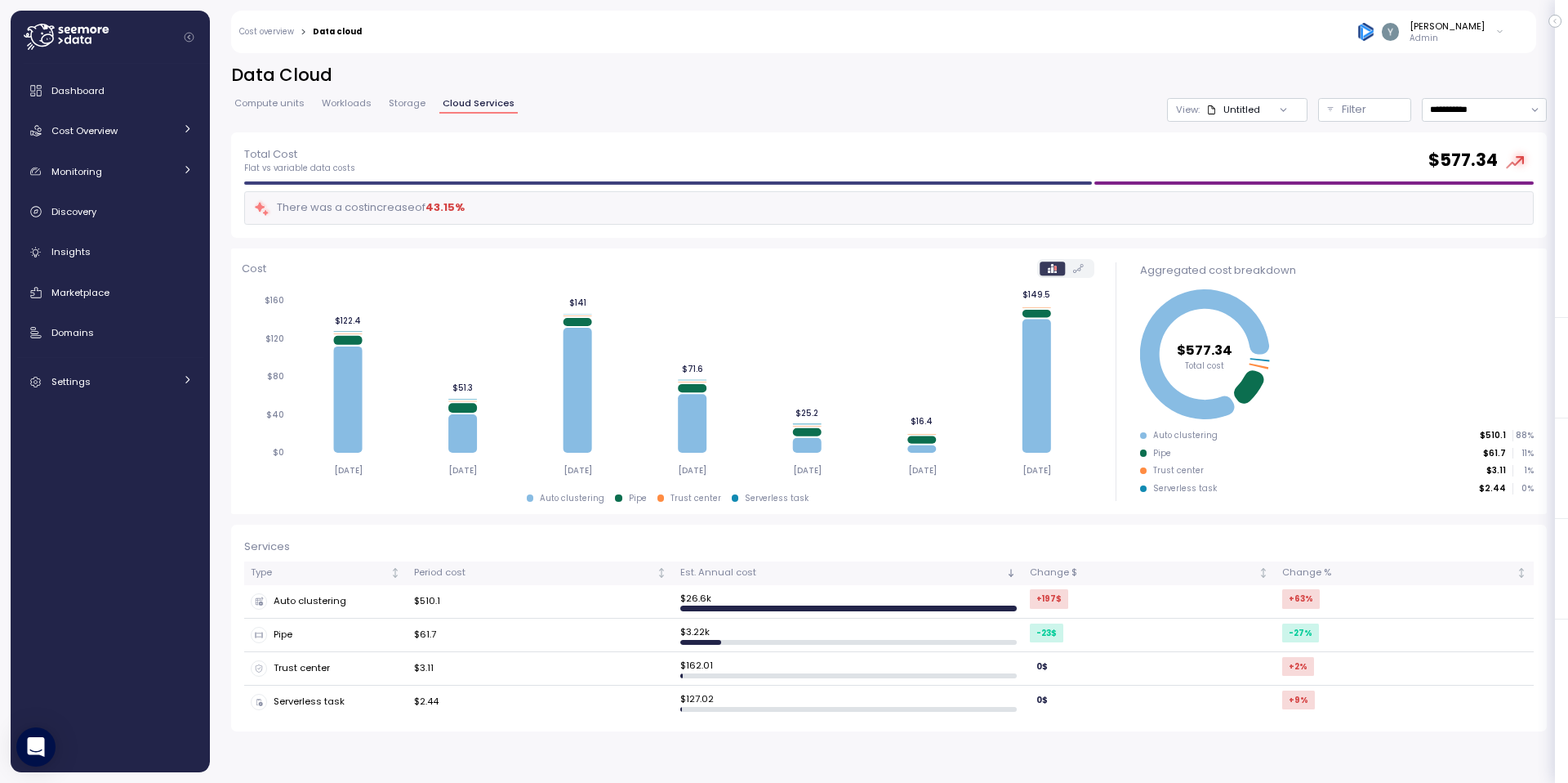
click at [404, 100] on span "Storage" at bounding box center [407, 104] width 36 height 9
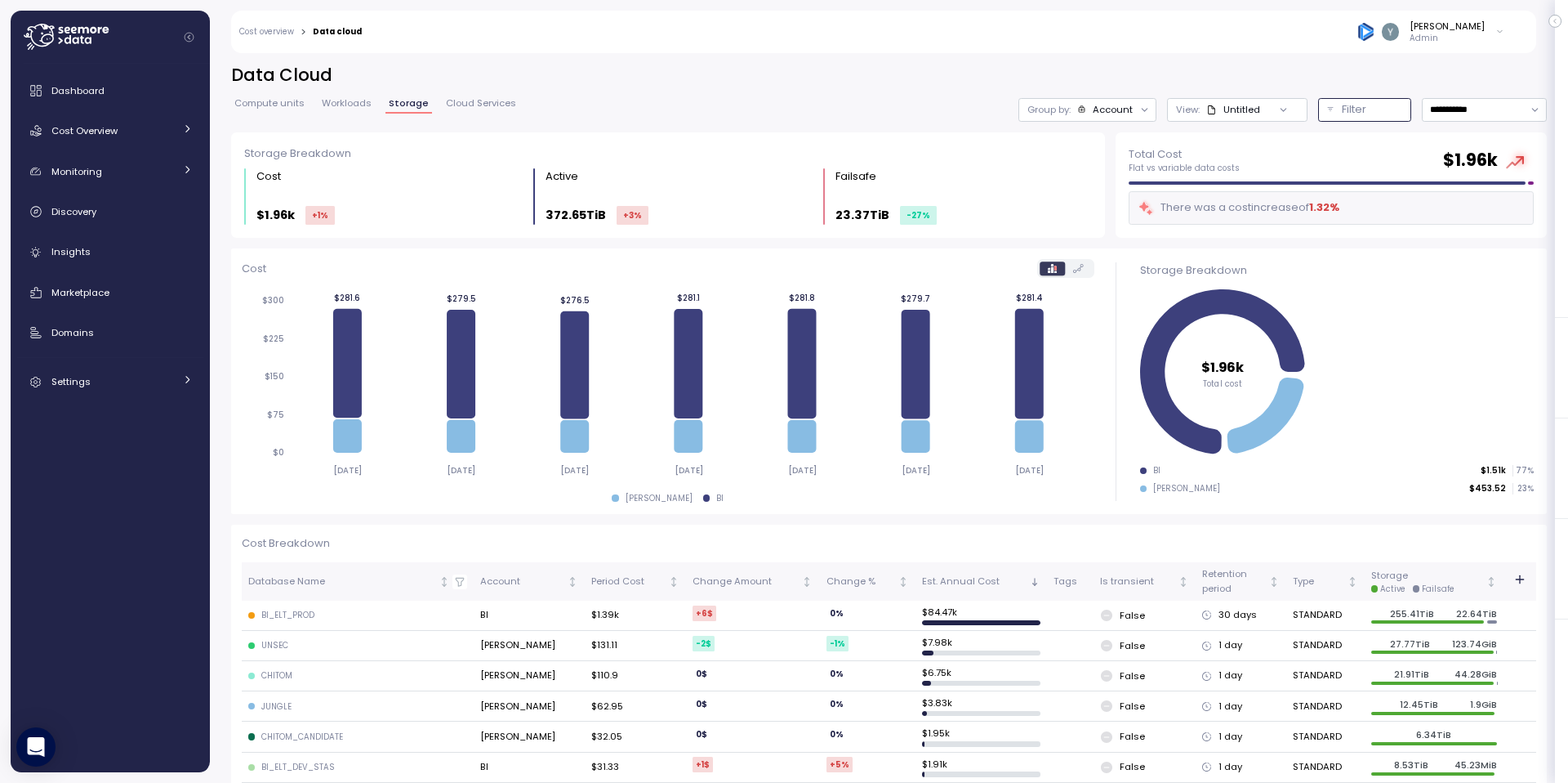
click at [1233, 110] on p "Filter" at bounding box center [1353, 109] width 25 height 16
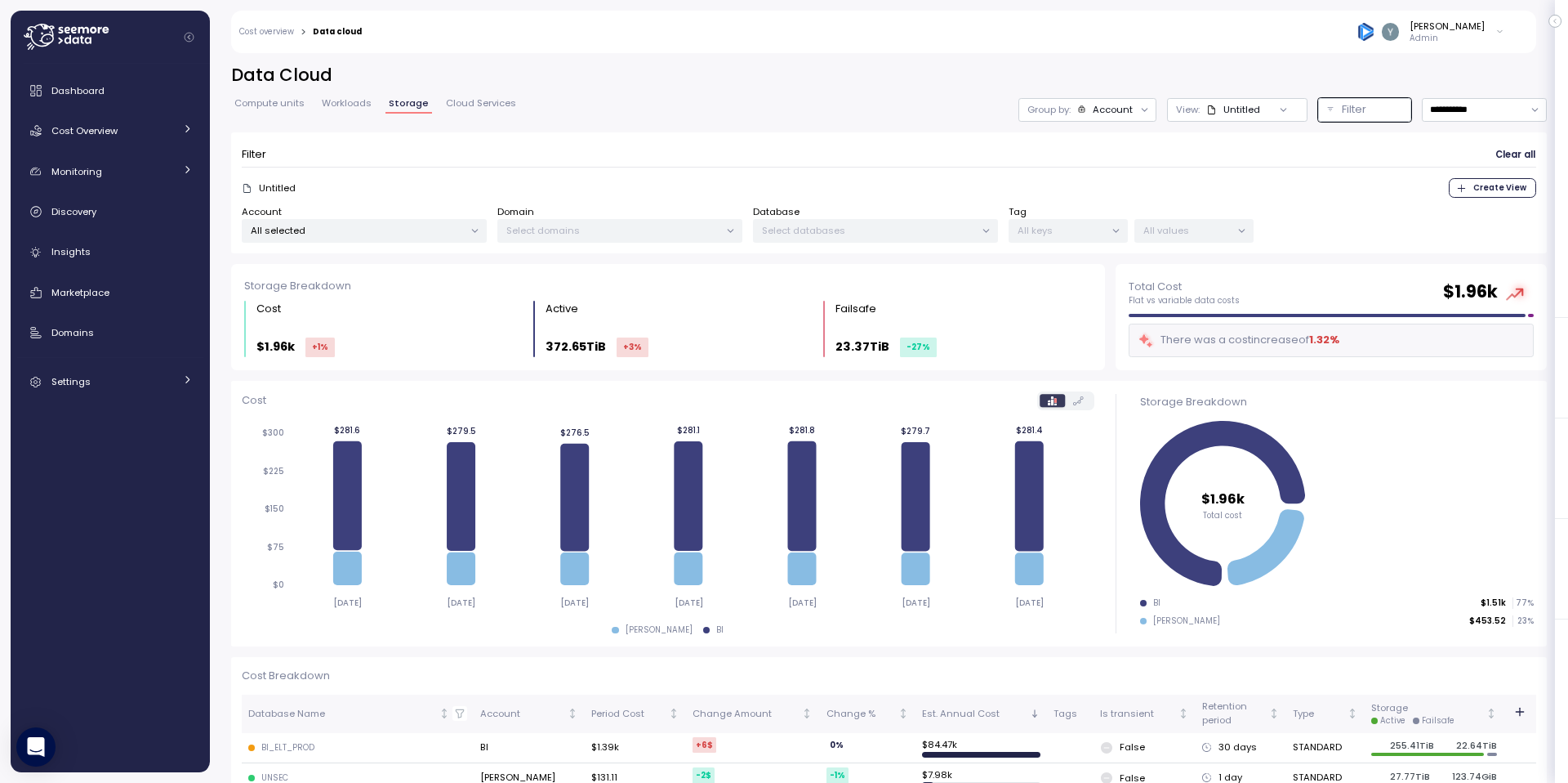
click at [253, 110] on link "Compute units" at bounding box center [269, 105] width 76 height 14
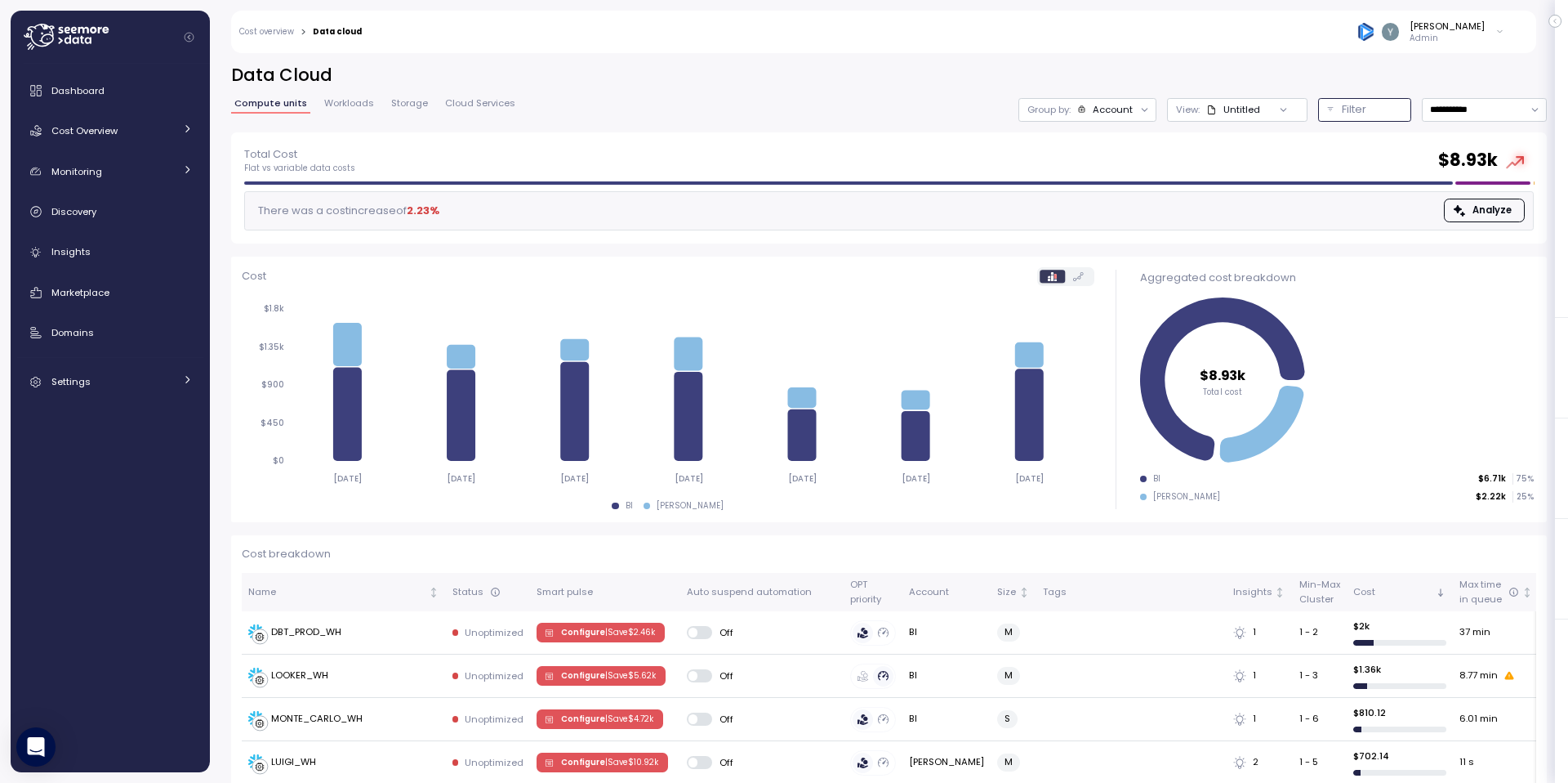
click at [1233, 110] on button "Filter" at bounding box center [1364, 110] width 93 height 24
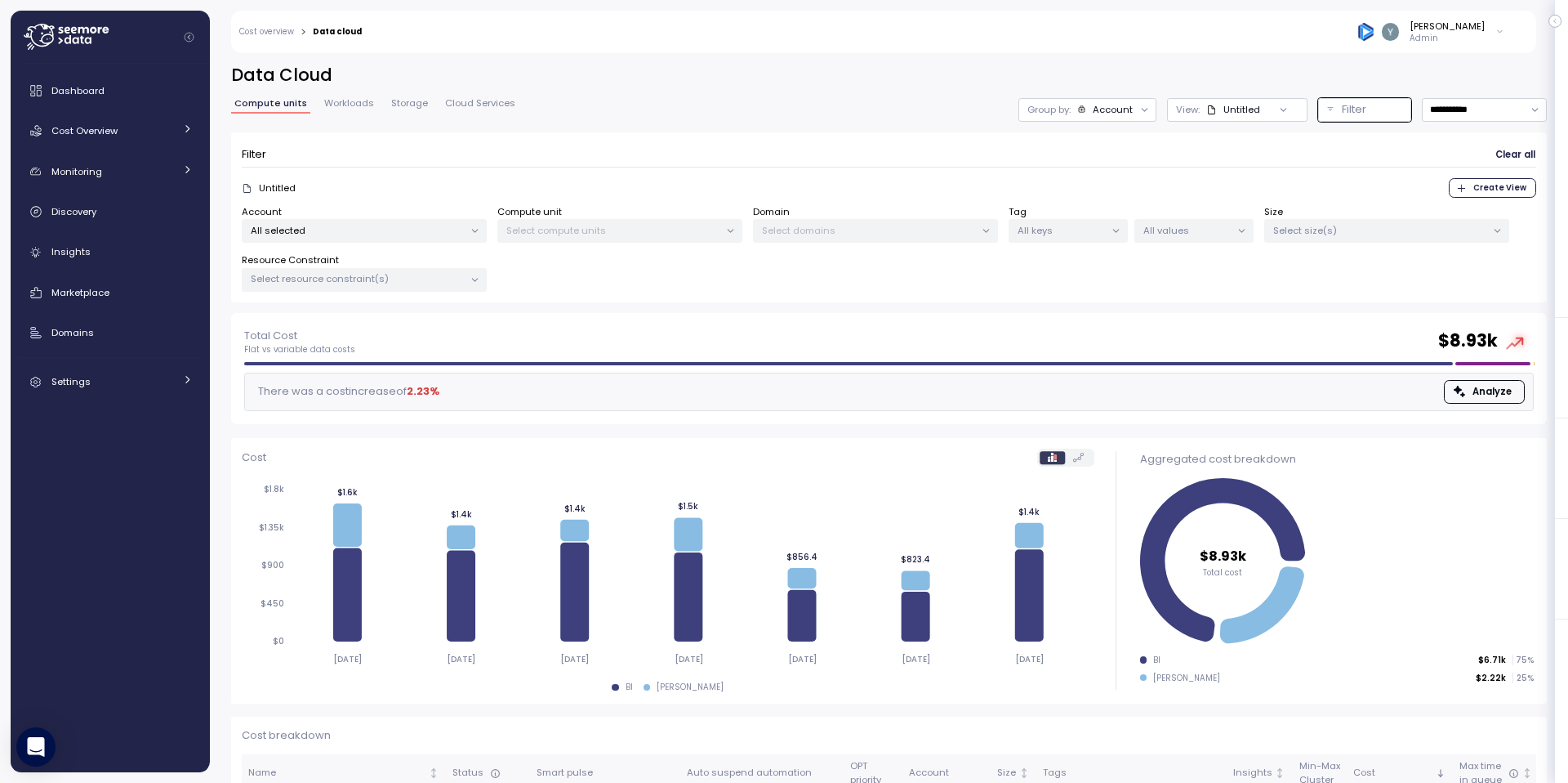
click at [466, 282] on div at bounding box center [474, 280] width 23 height 23
click at [478, 278] on icon at bounding box center [475, 280] width 11 height 11
click at [1233, 233] on p "Select size(s)" at bounding box center [1379, 230] width 213 height 13
click at [1154, 235] on p "All values" at bounding box center [1187, 230] width 87 height 13
click at [1233, 229] on p "Select size(s)" at bounding box center [1379, 230] width 213 height 13
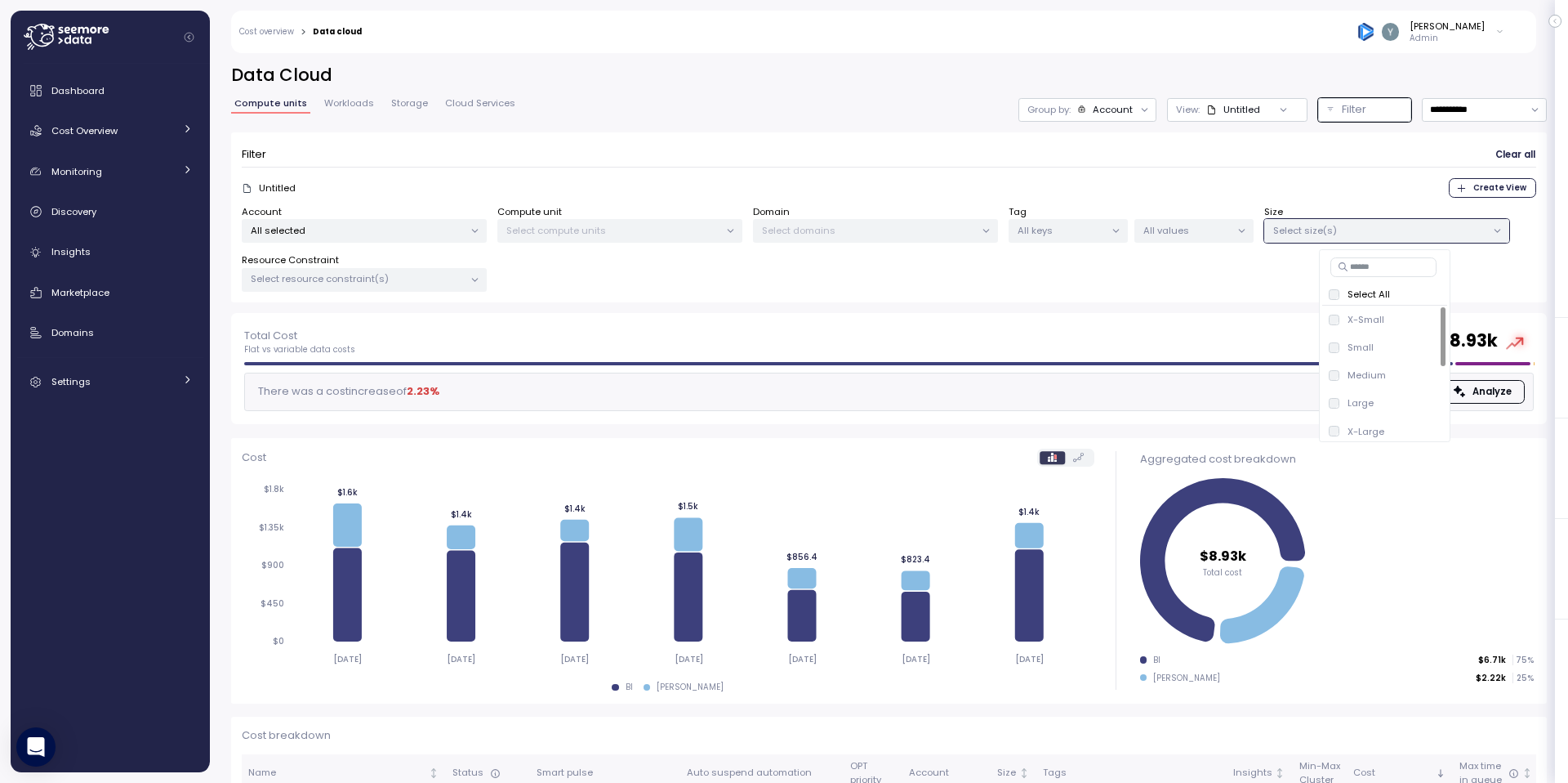
click at [860, 154] on div "Filter Clear all" at bounding box center [889, 155] width 1294 height 24
